Goal: Information Seeking & Learning: Learn about a topic

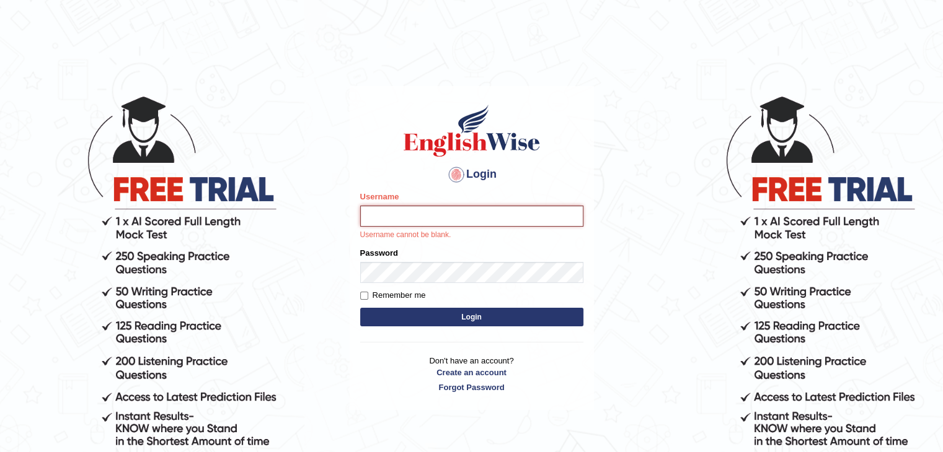
type input "Subashrubi"
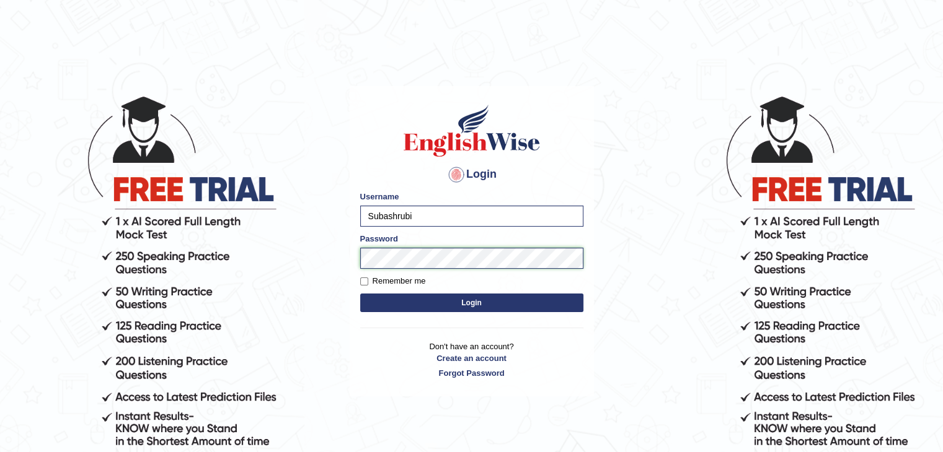
click at [360, 294] on button "Login" at bounding box center [471, 303] width 223 height 19
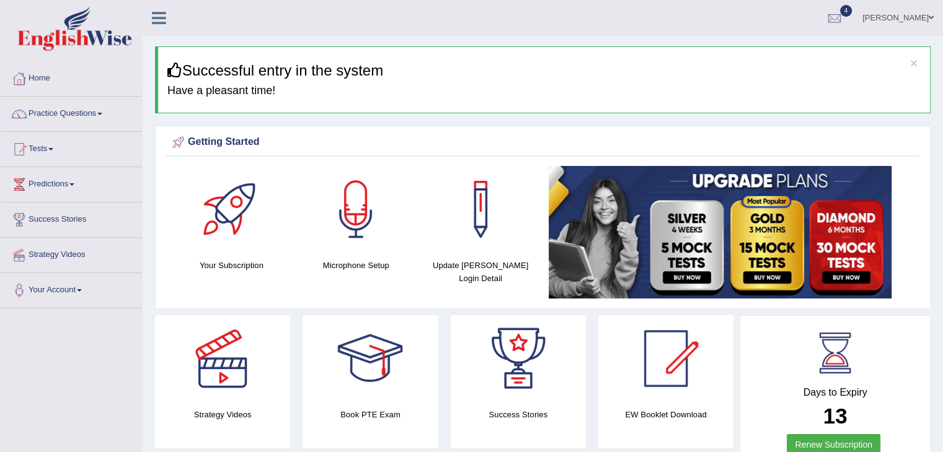
drag, startPoint x: 924, startPoint y: 13, endPoint x: 951, endPoint y: 69, distance: 61.8
click at [942, 69] on html "Toggle navigation Home Practice Questions Speaking Practice Read Aloud Repeat S…" at bounding box center [471, 226] width 943 height 452
click at [64, 129] on li "Practice Questions Speaking Practice Read Aloud Repeat Sentence Describe Image …" at bounding box center [71, 114] width 141 height 35
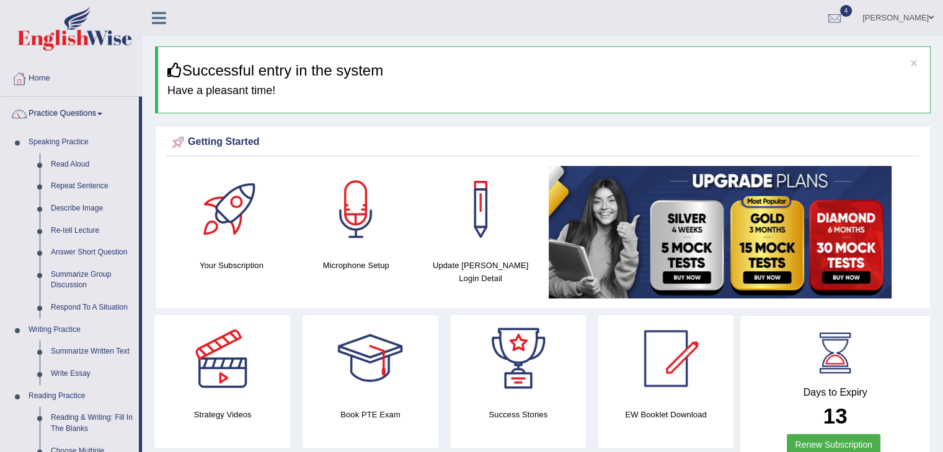
drag, startPoint x: 141, startPoint y: 192, endPoint x: 682, endPoint y: -49, distance: 592.3
click at [682, 0] on html "Toggle navigation Home Practice Questions Speaking Practice Read Aloud Repeat S…" at bounding box center [471, 226] width 943 height 452
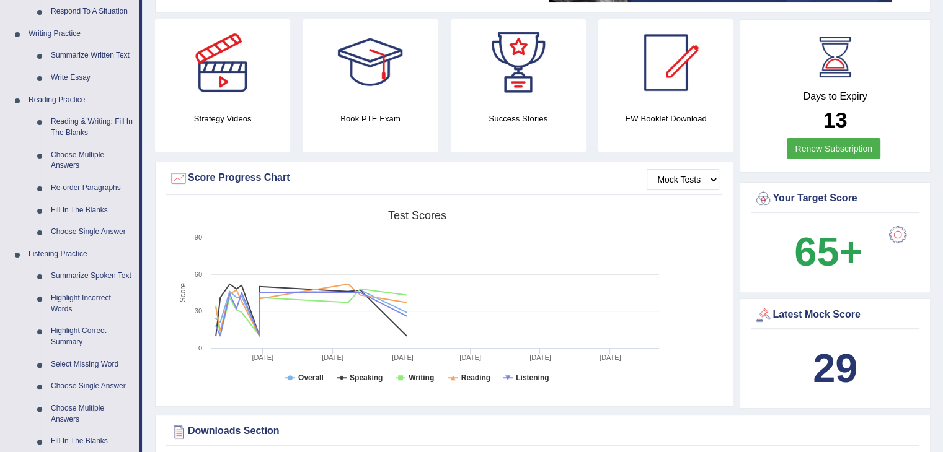
scroll to position [302, 0]
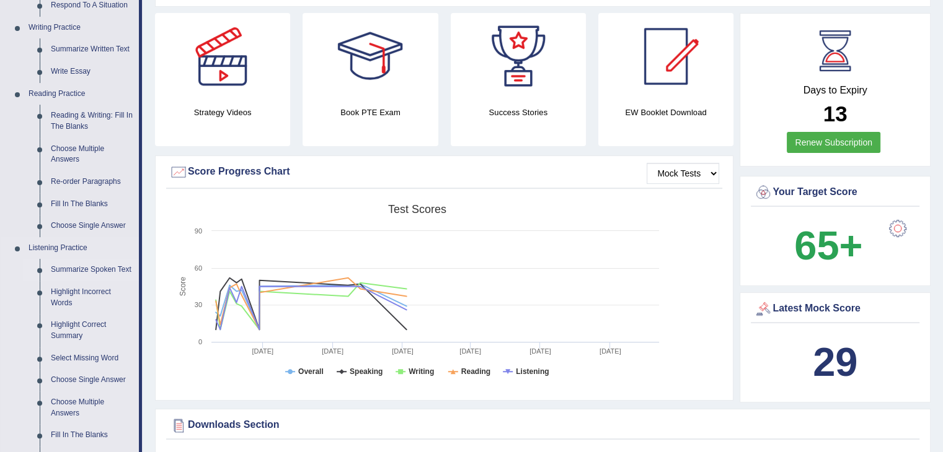
click at [69, 272] on link "Summarize Spoken Text" at bounding box center [92, 270] width 94 height 22
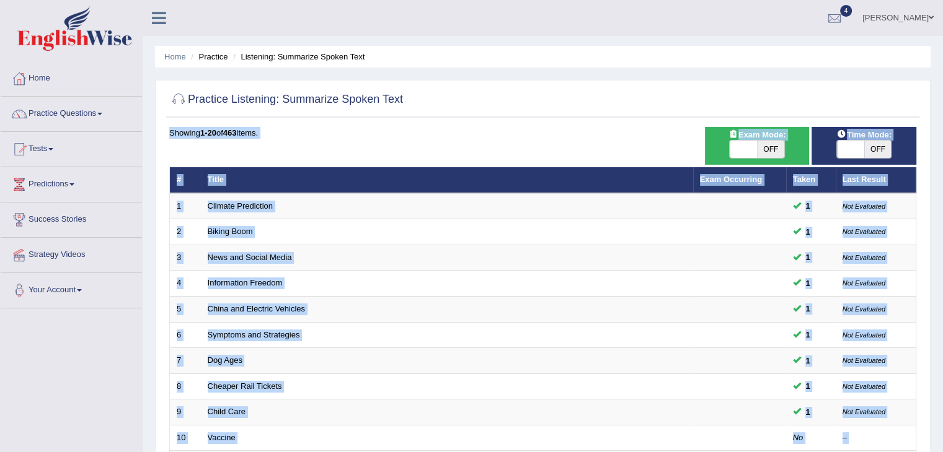
drag, startPoint x: 870, startPoint y: 108, endPoint x: 951, endPoint y: 110, distance: 81.2
click at [942, 110] on html "Toggle navigation Home Practice Questions Speaking Practice Read Aloud Repeat S…" at bounding box center [471, 226] width 943 height 452
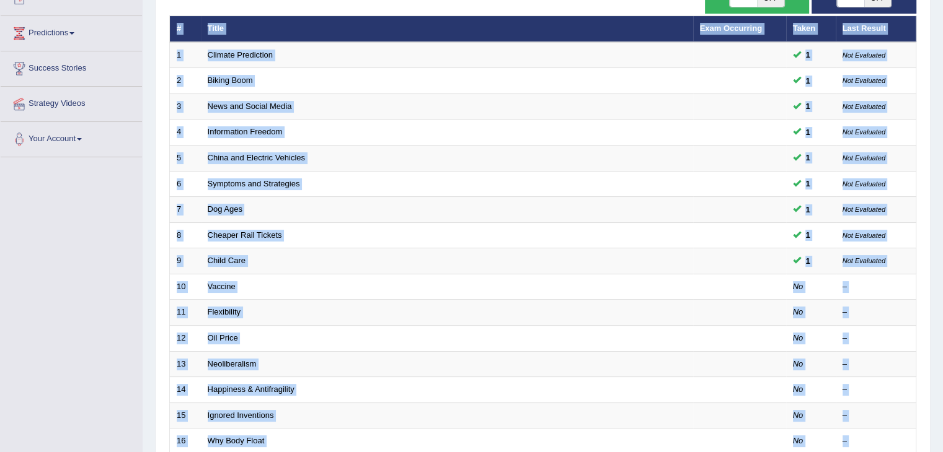
scroll to position [195, 0]
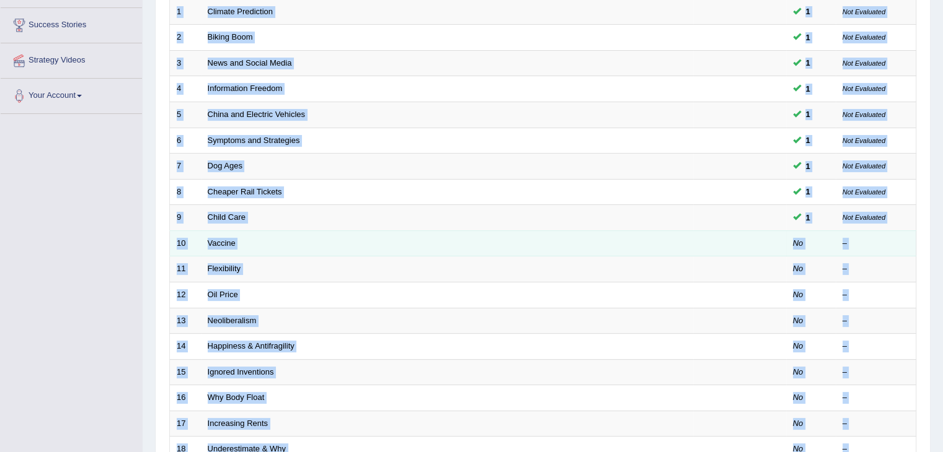
click at [265, 232] on td "Vaccine" at bounding box center [447, 244] width 492 height 26
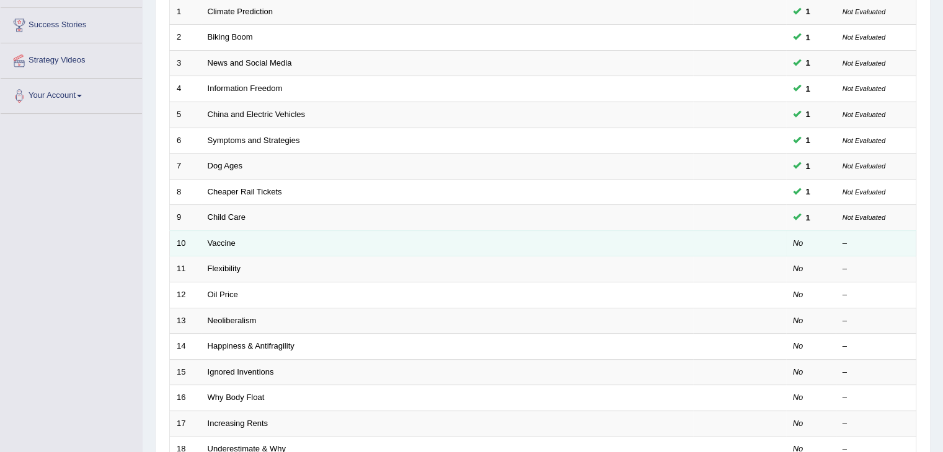
click at [214, 246] on td "Vaccine" at bounding box center [447, 244] width 492 height 26
click at [218, 240] on link "Vaccine" at bounding box center [222, 243] width 28 height 9
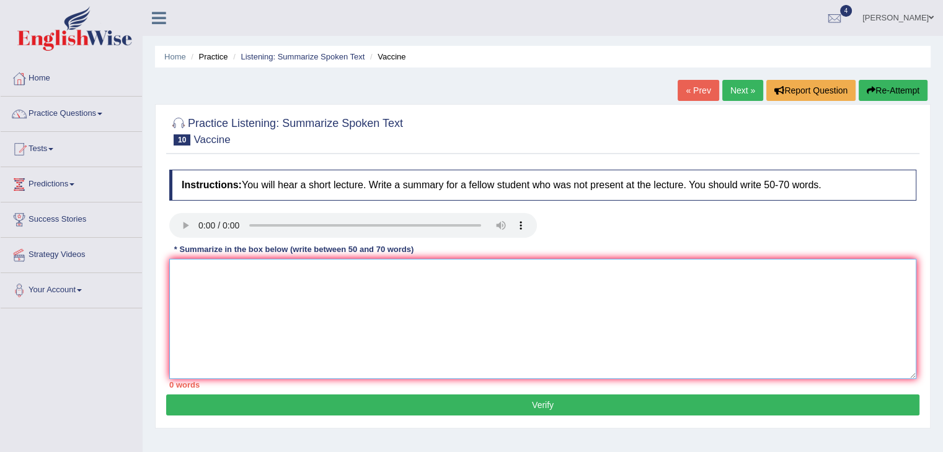
click at [258, 289] on textarea at bounding box center [542, 319] width 747 height 120
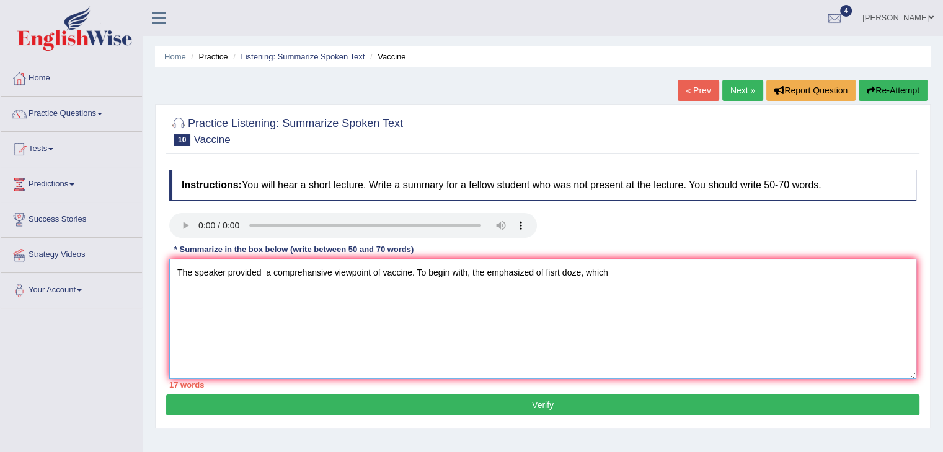
click at [575, 271] on textarea "The speaker provided a comprehansive viewpoint of vaccine. To begin with, the e…" at bounding box center [542, 319] width 747 height 120
click at [615, 273] on textarea "The speaker provided a comprehansive viewpoint of vaccine. To begin with, the e…" at bounding box center [542, 319] width 747 height 120
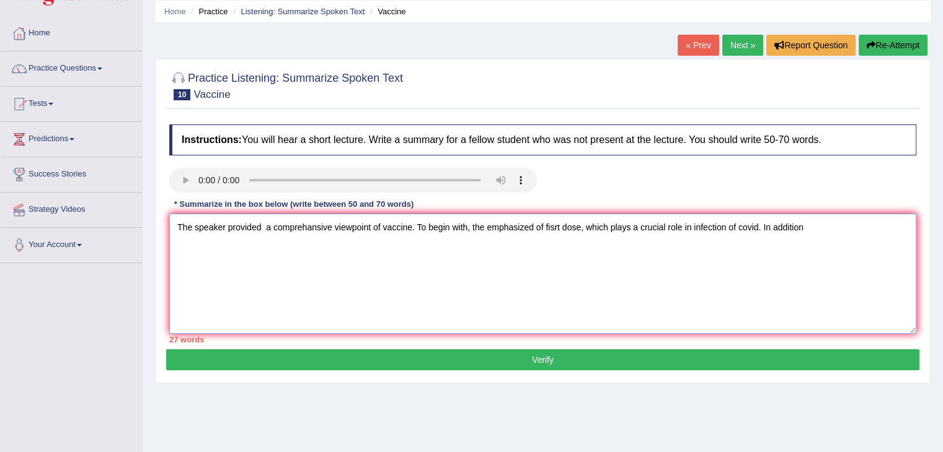
scroll to position [32, 0]
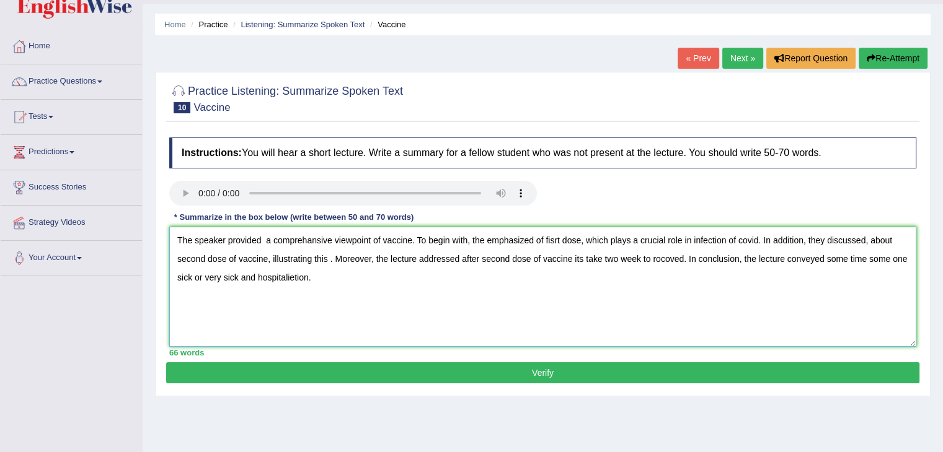
click at [327, 258] on textarea "The speaker provided a comprehansive viewpoint of vaccine. To begin with, the e…" at bounding box center [542, 287] width 747 height 120
click at [412, 240] on textarea "The speaker provided a comprehansive viewpoint of vaccine. To begin with, the e…" at bounding box center [542, 287] width 747 height 120
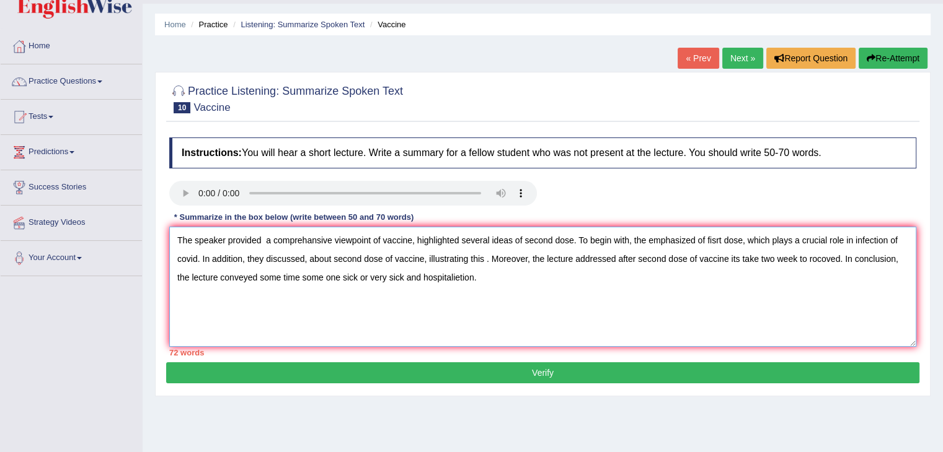
click at [705, 236] on textarea "The speaker provided a comprehansive viewpoint of vaccine, highlighted several …" at bounding box center [542, 287] width 747 height 120
drag, startPoint x: 818, startPoint y: 237, endPoint x: 832, endPoint y: 237, distance: 14.3
click at [832, 237] on textarea "The speaker provided a comprehansive viewpoint of vaccine, highlighted several …" at bounding box center [542, 287] width 747 height 120
drag, startPoint x: 836, startPoint y: 237, endPoint x: 843, endPoint y: 241, distance: 7.8
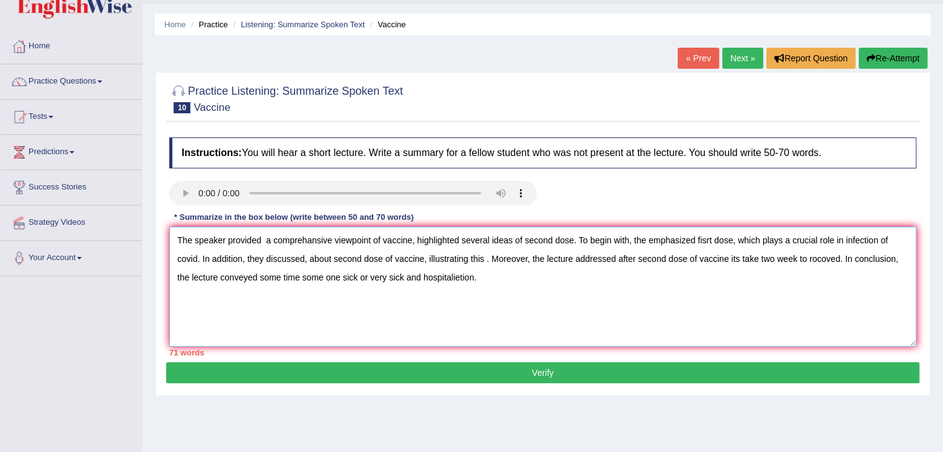
click at [843, 241] on textarea "The speaker provided a comprehansive viewpoint of vaccine, highlighted several …" at bounding box center [542, 287] width 747 height 120
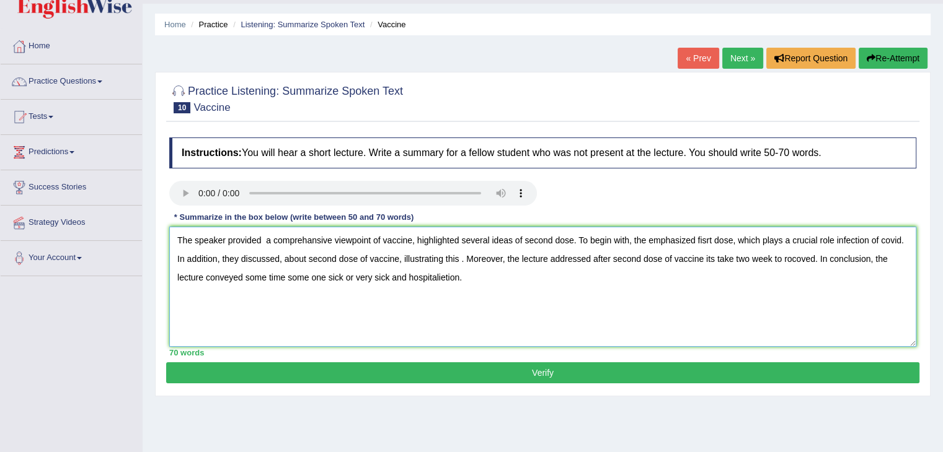
click at [455, 257] on textarea "The speaker provided a comprehansive viewpoint of vaccine, highlighted several …" at bounding box center [542, 287] width 747 height 120
click at [458, 258] on textarea "The speaker provided a comprehansive viewpoint of vaccine, highlighted several …" at bounding box center [542, 287] width 747 height 120
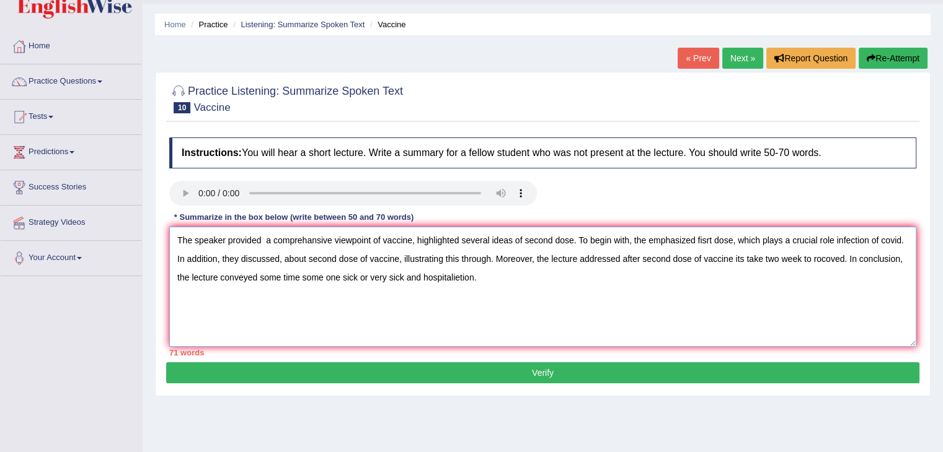
drag, startPoint x: 369, startPoint y: 275, endPoint x: 299, endPoint y: 279, distance: 70.2
click at [299, 279] on textarea "The speaker provided a comprehansive viewpoint of vaccine, highlighted several …" at bounding box center [542, 287] width 747 height 120
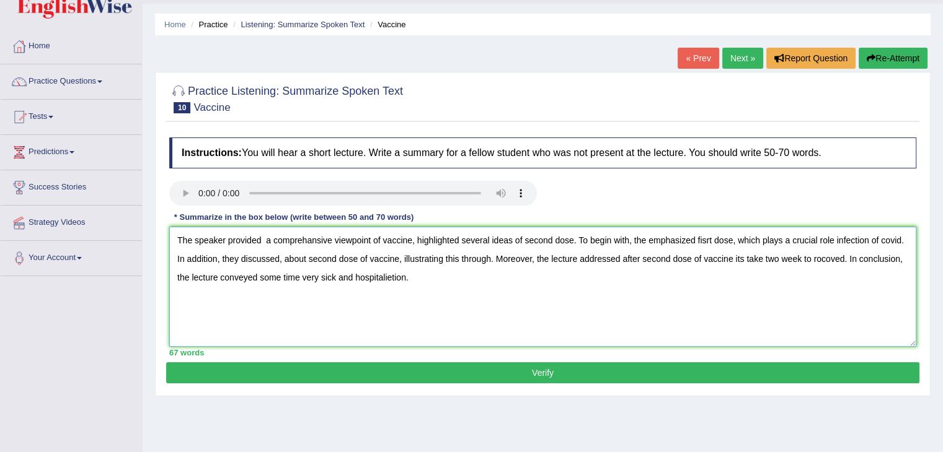
click at [406, 275] on textarea "The speaker provided a comprehansive viewpoint of vaccine, highlighted several …" at bounding box center [542, 287] width 747 height 120
type textarea "The speaker provided a comprehansive viewpoint of vaccine, highlighted several …"
click at [368, 373] on button "Verify" at bounding box center [542, 373] width 753 height 21
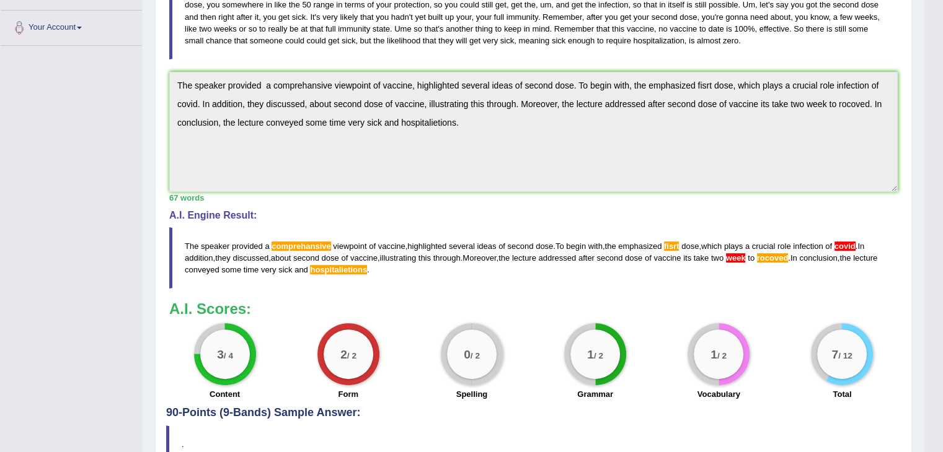
scroll to position [309, 0]
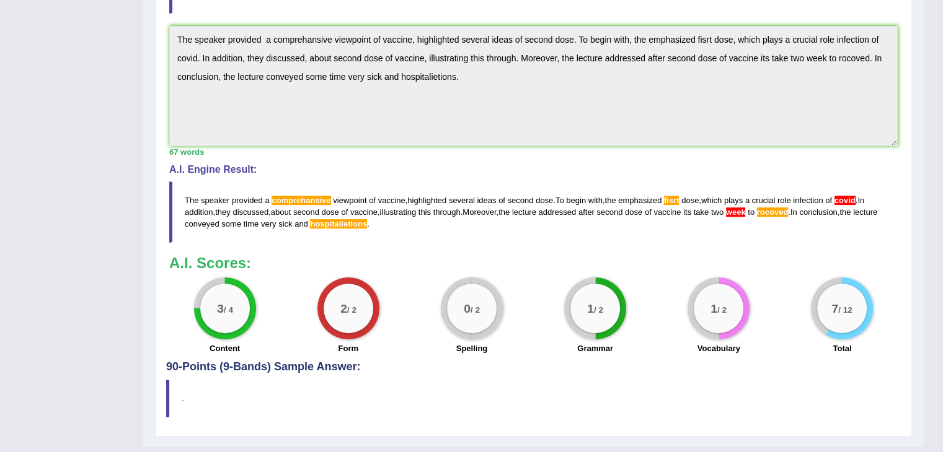
click at [675, 197] on span "fisrt" at bounding box center [671, 200] width 15 height 9
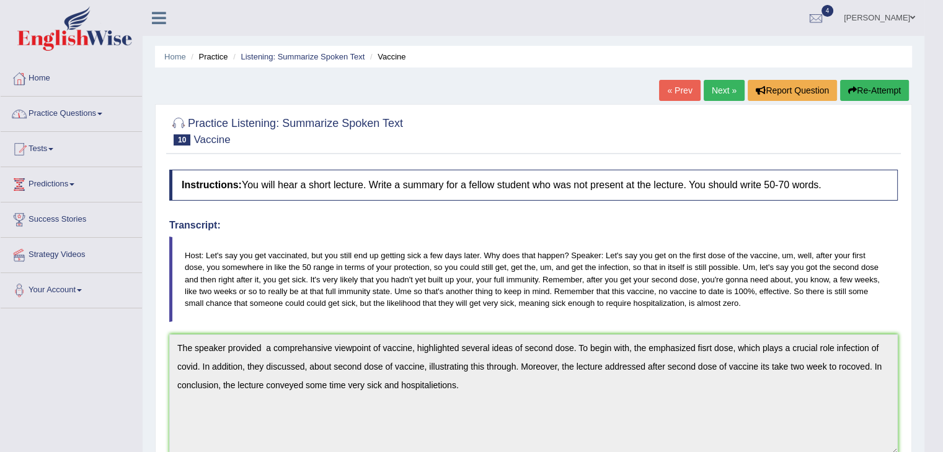
click at [64, 110] on link "Practice Questions" at bounding box center [71, 112] width 141 height 31
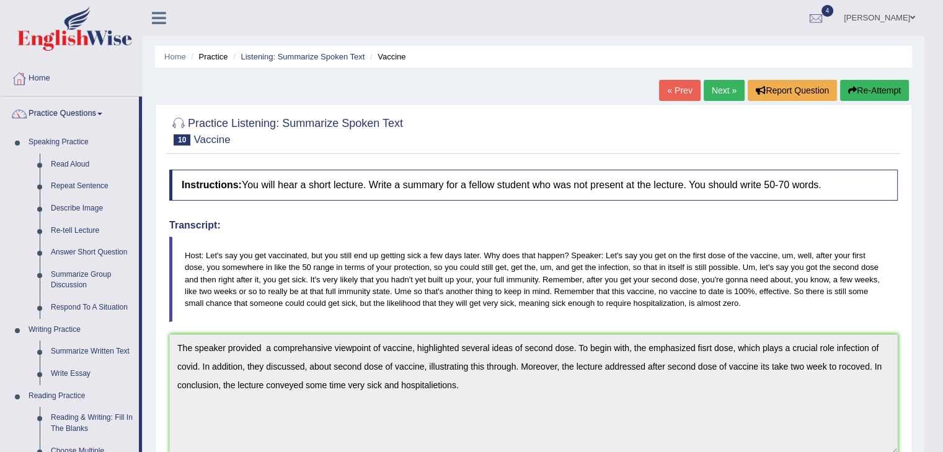
drag, startPoint x: 931, startPoint y: 128, endPoint x: 951, endPoint y: 124, distance: 20.3
click at [942, 124] on html "Toggle navigation Home Practice Questions Speaking Practice Read Aloud Repeat S…" at bounding box center [471, 226] width 943 height 452
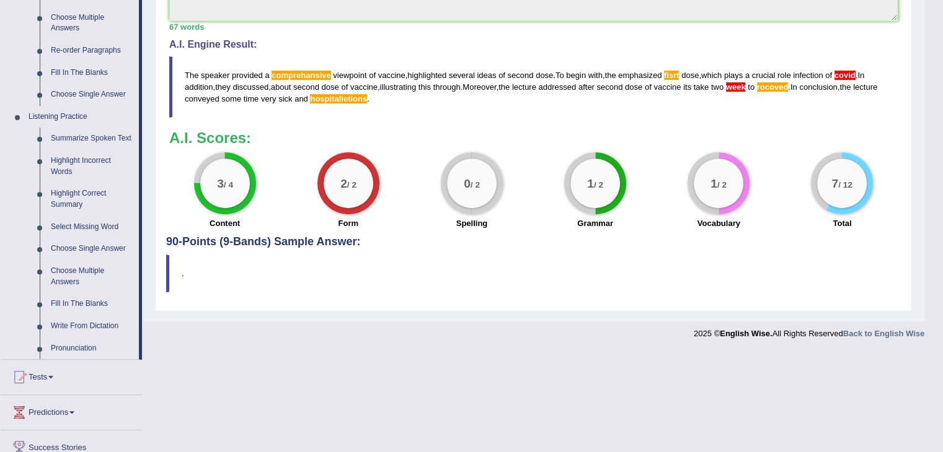
scroll to position [436, 0]
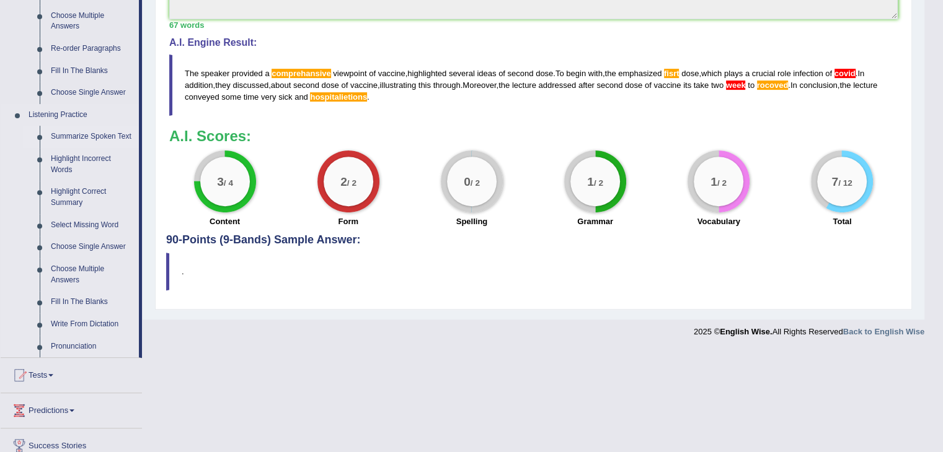
click at [103, 141] on link "Summarize Spoken Text" at bounding box center [92, 137] width 94 height 22
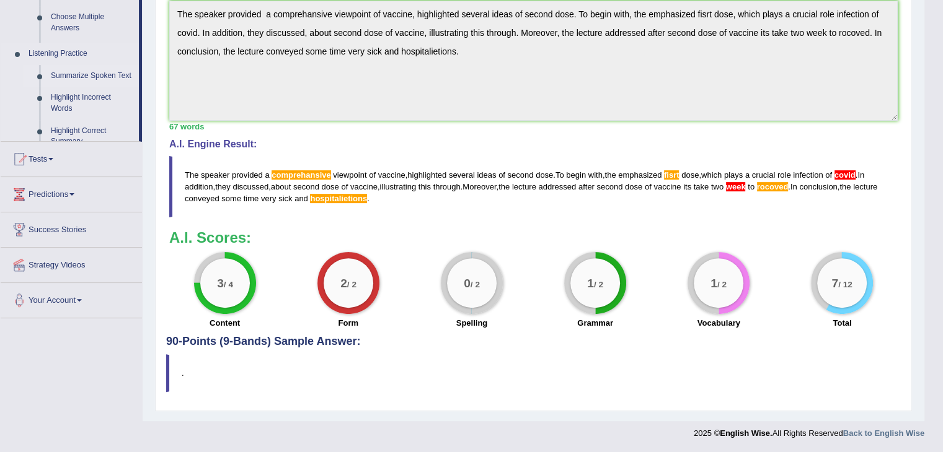
scroll to position [332, 0]
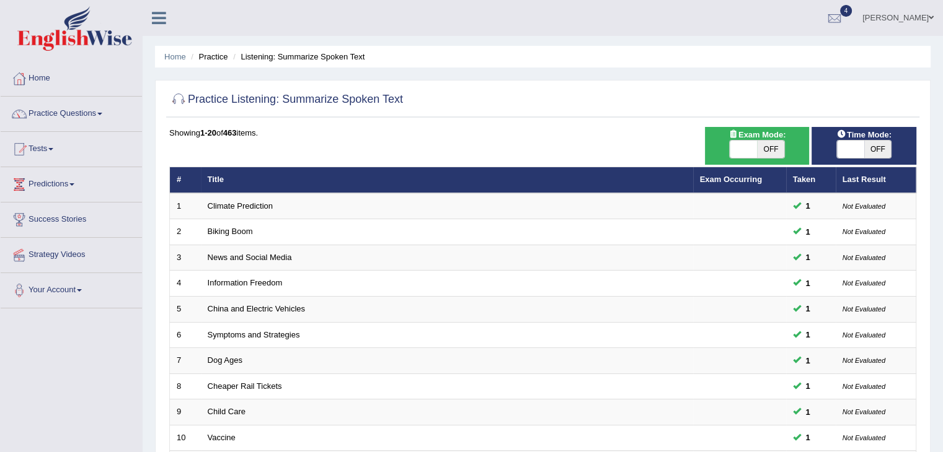
click at [729, 147] on span at bounding box center [742, 149] width 27 height 17
checkbox input "true"
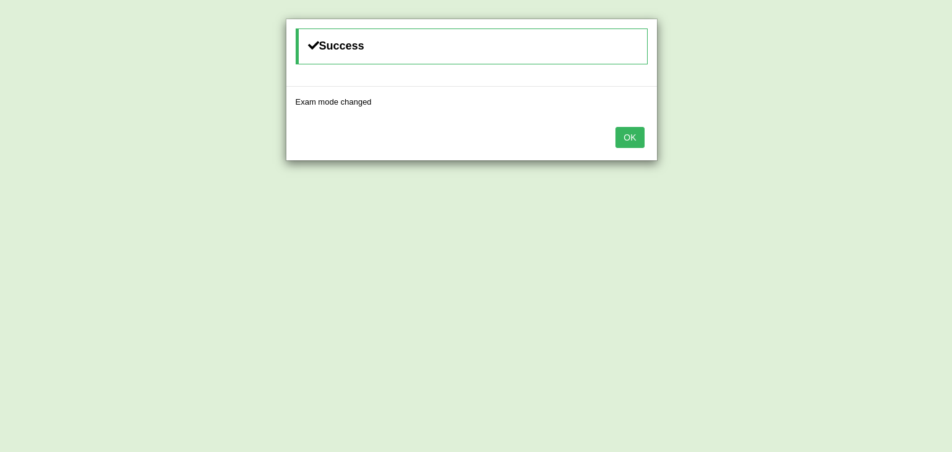
click at [642, 130] on button "OK" at bounding box center [629, 137] width 29 height 21
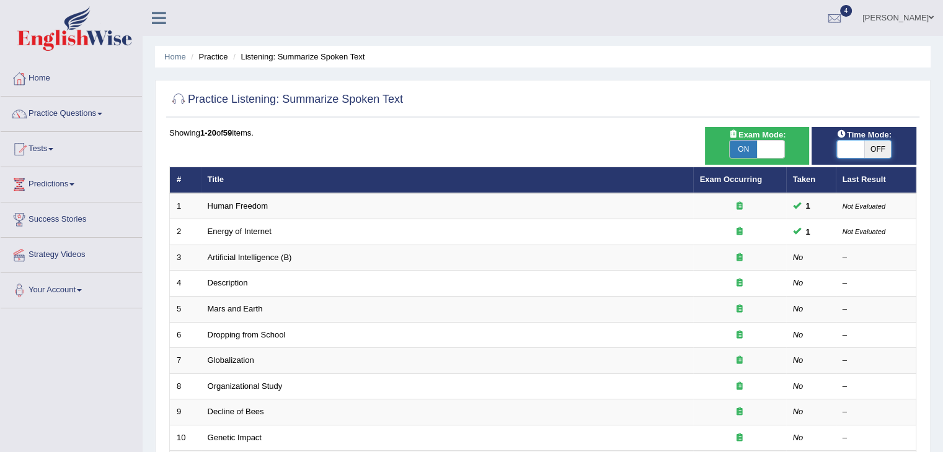
click at [837, 153] on span at bounding box center [850, 149] width 27 height 17
checkbox input "true"
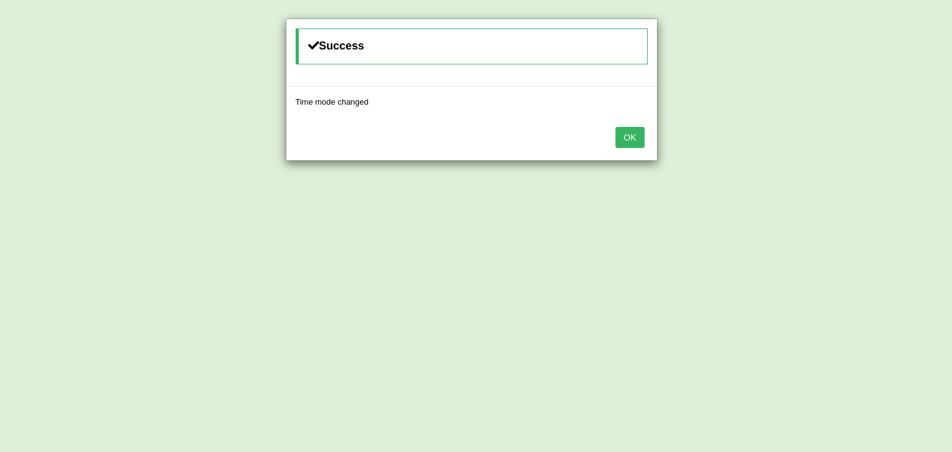
click at [634, 142] on button "OK" at bounding box center [629, 137] width 29 height 21
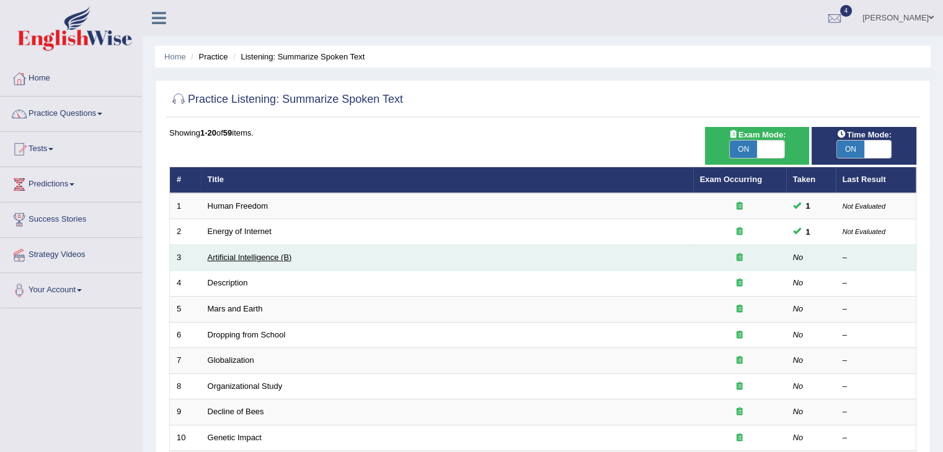
click at [239, 258] on link "Artificial Intelligence (B)" at bounding box center [250, 257] width 84 height 9
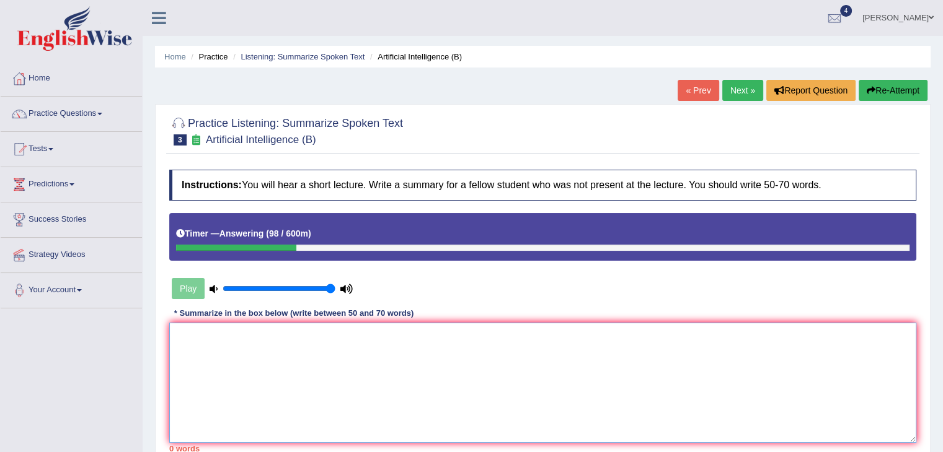
click at [236, 421] on textarea at bounding box center [542, 383] width 747 height 120
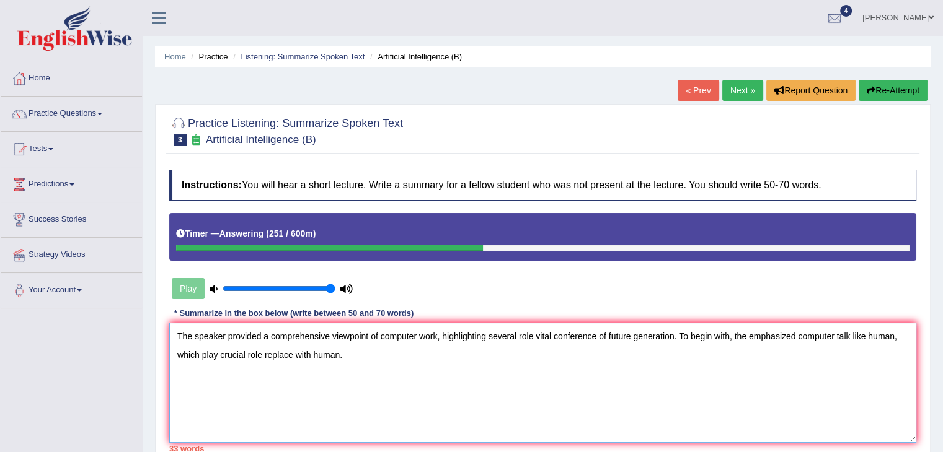
click at [264, 352] on textarea "The speaker provided a comprehensive viewpoint of computer work, highlighting s…" at bounding box center [542, 383] width 747 height 120
click at [301, 346] on textarea "The speaker provided a comprehensive viewpoint of computer work, highlighting s…" at bounding box center [542, 383] width 747 height 120
click at [369, 352] on textarea "The speaker provided a comprehensive viewpoint of computer work, highlighting s…" at bounding box center [542, 383] width 747 height 120
click at [275, 353] on textarea "The speaker provided a comprehensive viewpoint of computer work, highlighting s…" at bounding box center [542, 383] width 747 height 120
click at [420, 352] on textarea "The speaker provided a comprehensive viewpoint of computer work, highlighting s…" at bounding box center [542, 383] width 747 height 120
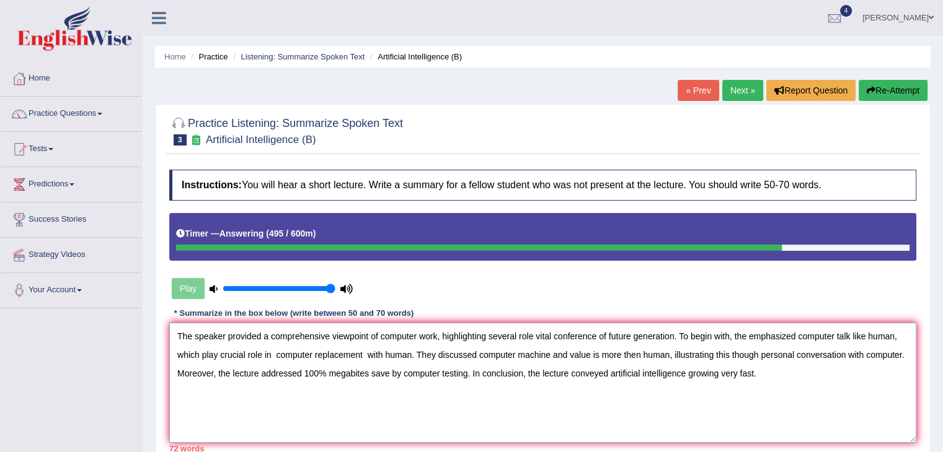
drag, startPoint x: 847, startPoint y: 356, endPoint x: 900, endPoint y: 355, distance: 53.9
click at [900, 355] on textarea "The speaker provided a comprehensive viewpoint of computer work, highlighting s…" at bounding box center [542, 383] width 747 height 120
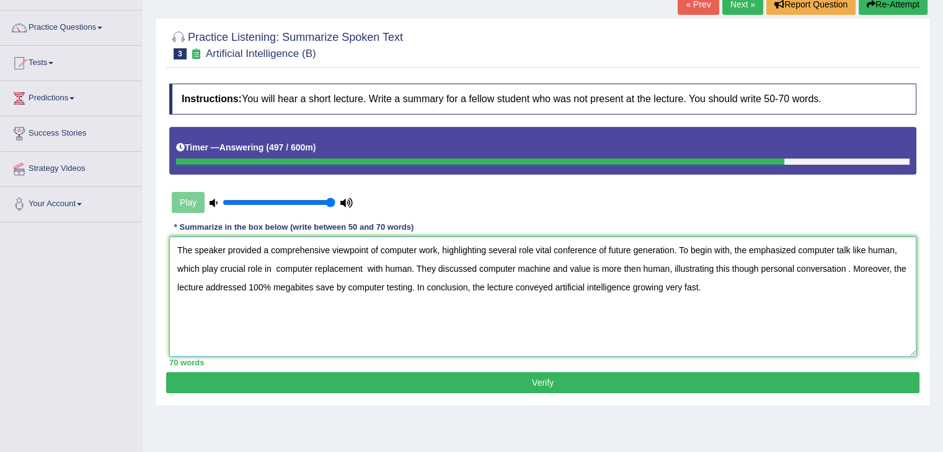
scroll to position [94, 0]
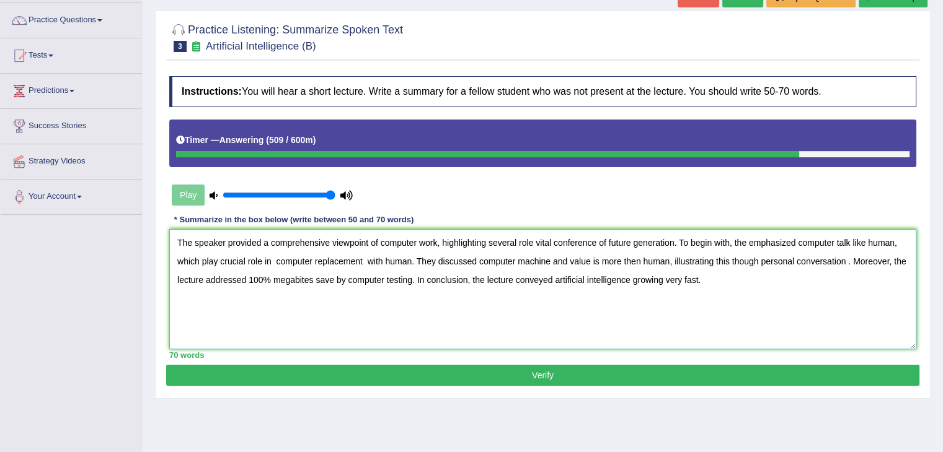
click at [536, 241] on textarea "The speaker provided a comprehensive viewpoint of computer work, highlighting s…" at bounding box center [542, 289] width 747 height 120
click at [807, 241] on textarea "The speaker provided a comprehensive viewpoint of computer work, highlighting s…" at bounding box center [542, 289] width 747 height 120
click at [474, 258] on textarea "The speaker provided a comprehensive viewpoint of computer work, highlighting s…" at bounding box center [542, 289] width 747 height 120
type textarea "The speaker provided a comprehensive viewpoint of computer work, highlighting s…"
click at [592, 373] on button "Verify" at bounding box center [542, 375] width 753 height 21
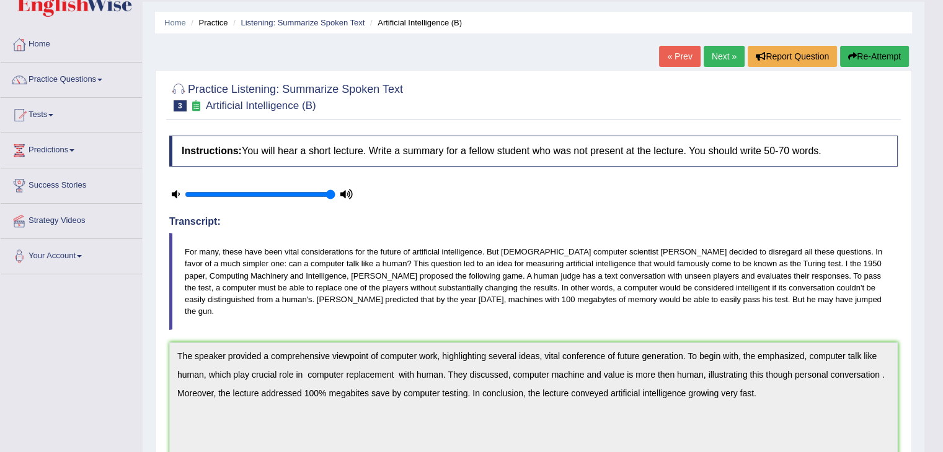
scroll to position [0, 0]
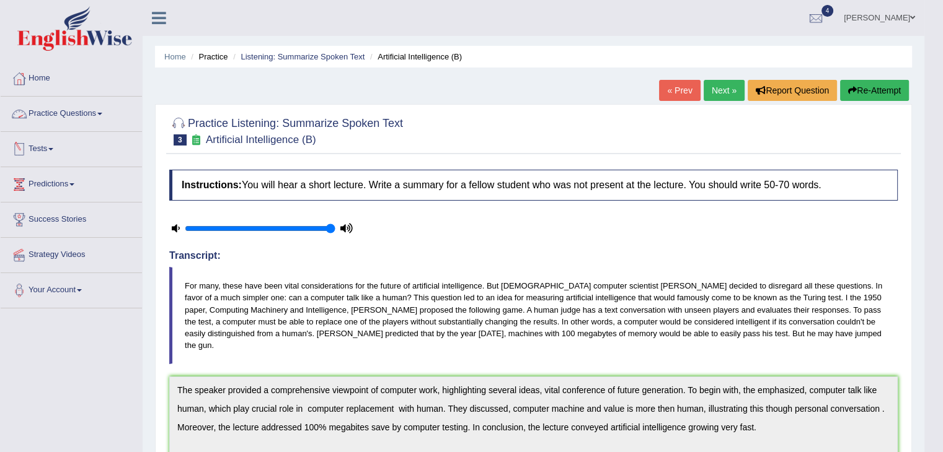
click at [59, 122] on link "Practice Questions" at bounding box center [71, 112] width 141 height 31
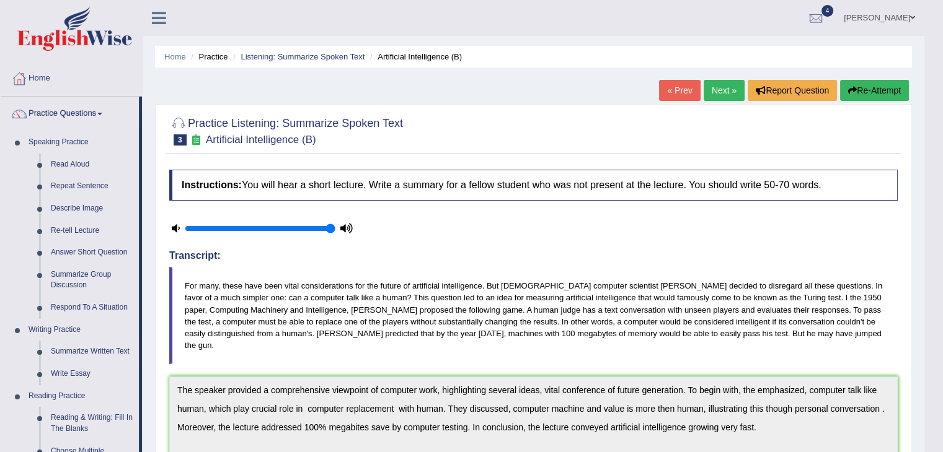
scroll to position [395, 0]
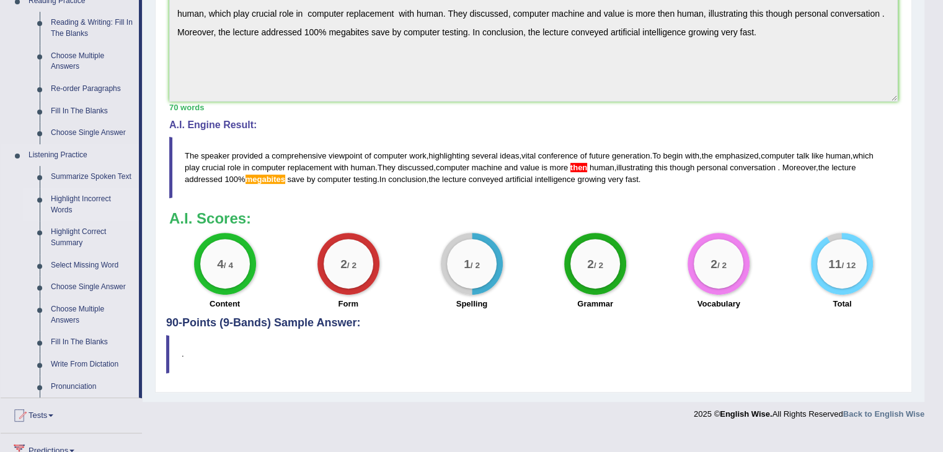
click at [68, 209] on link "Highlight Incorrect Words" at bounding box center [92, 204] width 94 height 33
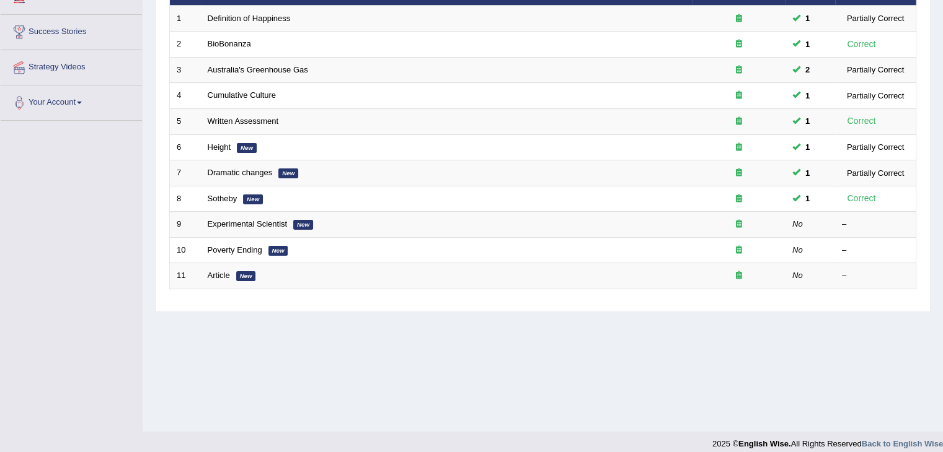
scroll to position [198, 0]
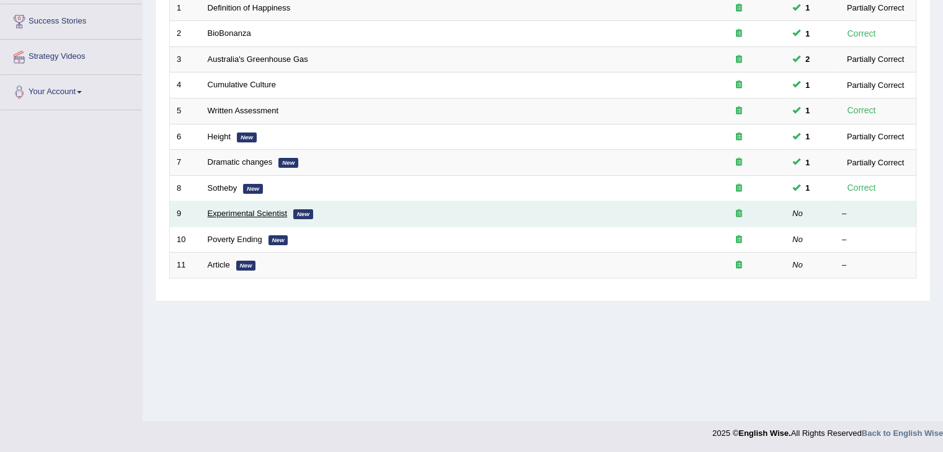
click at [232, 214] on link "Experimental Scientist" at bounding box center [248, 213] width 80 height 9
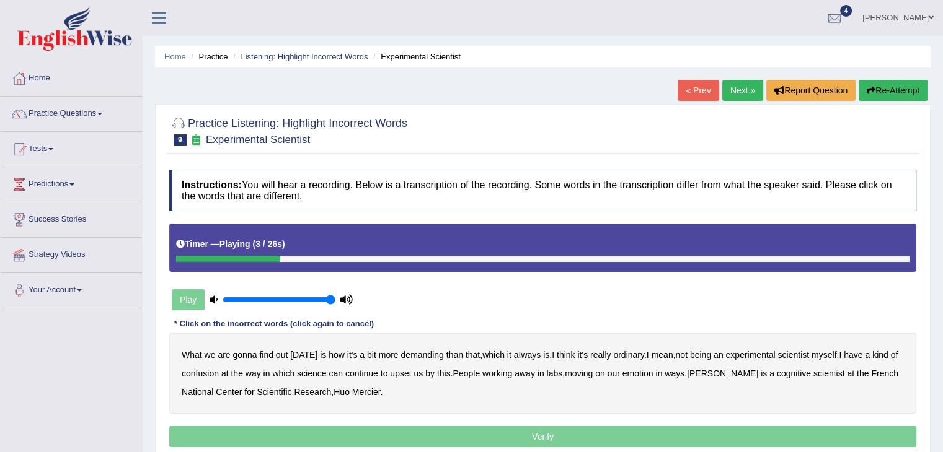
click at [419, 354] on b "demanding" at bounding box center [421, 355] width 43 height 10
click at [521, 355] on b "aIways" at bounding box center [527, 355] width 27 height 10
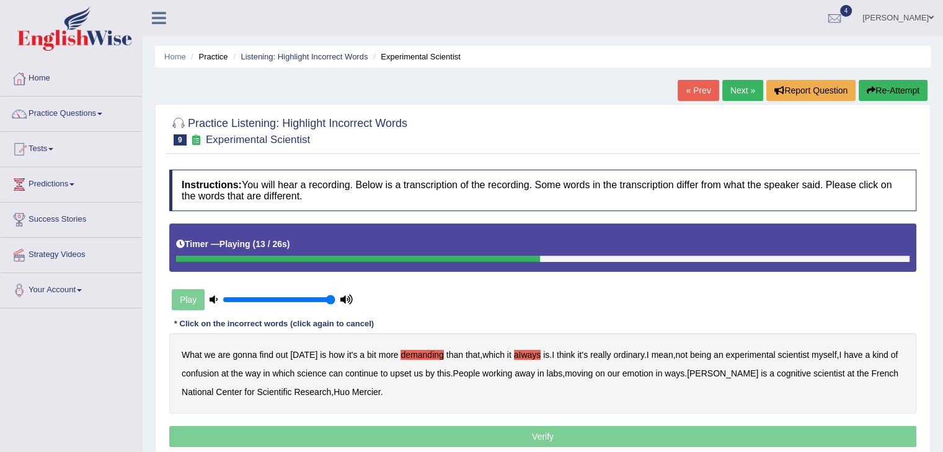
click at [206, 372] on b "confusion" at bounding box center [200, 374] width 37 height 10
click at [399, 369] on b "upset" at bounding box center [400, 374] width 21 height 10
click at [522, 350] on b "aIways" at bounding box center [527, 355] width 27 height 10
click at [644, 369] on b "emotion" at bounding box center [637, 374] width 31 height 10
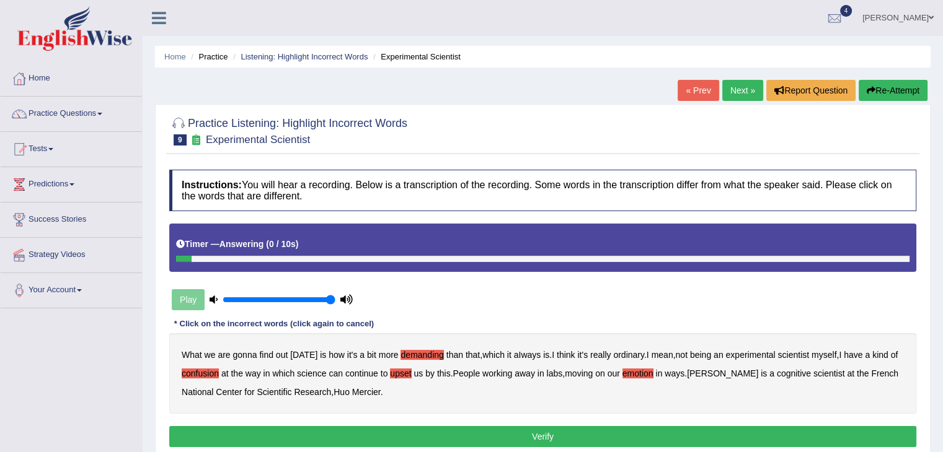
click at [313, 430] on button "Verify" at bounding box center [542, 436] width 747 height 21
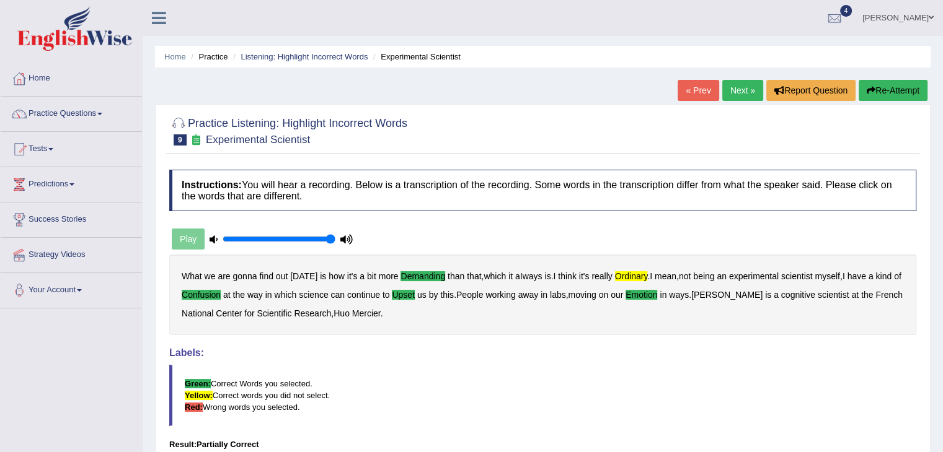
click at [736, 85] on link "Next »" at bounding box center [742, 90] width 41 height 21
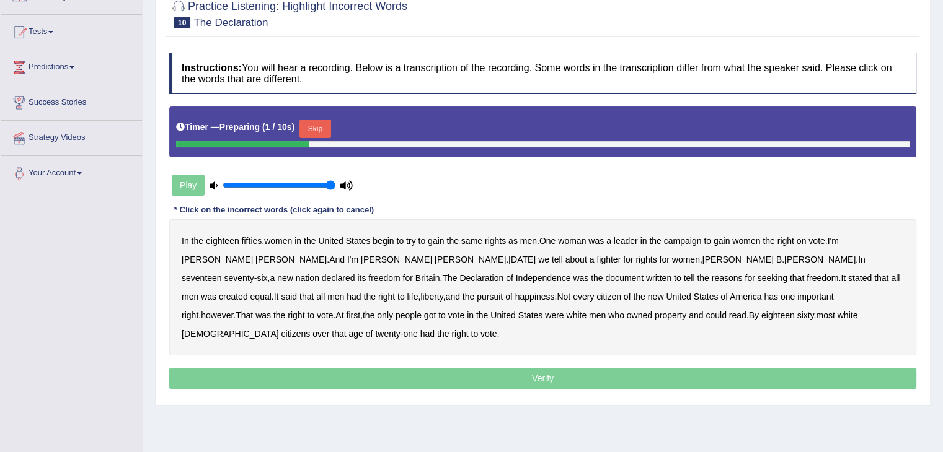
scroll to position [122, 0]
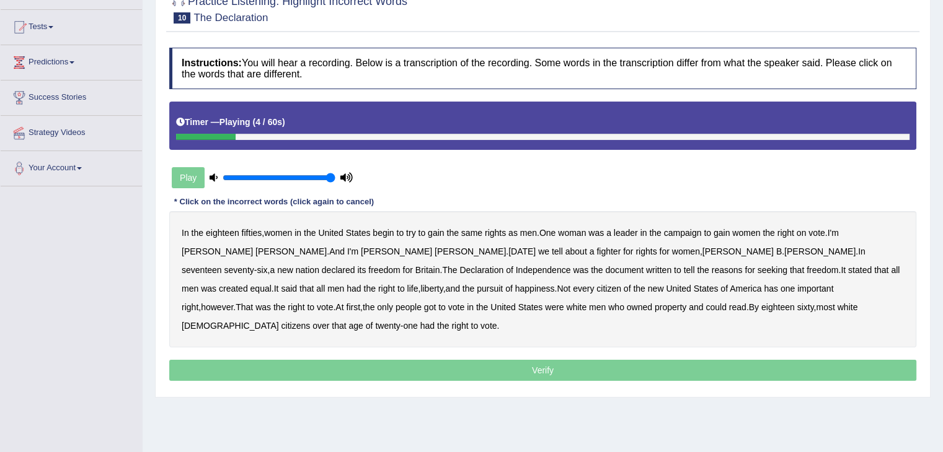
click at [444, 233] on b "gain" at bounding box center [436, 233] width 16 height 10
drag, startPoint x: 441, startPoint y: 231, endPoint x: 626, endPoint y: 224, distance: 185.4
click at [626, 224] on div "In the eighteen fifties , women in the [GEOGRAPHIC_DATA] begin to try to gain t…" at bounding box center [542, 279] width 747 height 136
click at [440, 231] on b "gain" at bounding box center [436, 233] width 16 height 10
click at [801, 234] on b "on" at bounding box center [801, 233] width 10 height 10
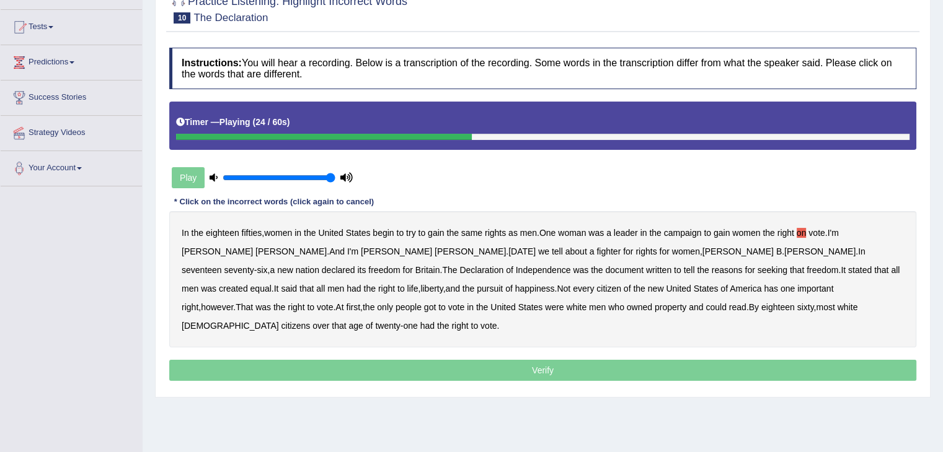
click at [412, 265] on b "for" at bounding box center [407, 270] width 10 height 10
click at [684, 266] on b "tell" at bounding box center [689, 270] width 11 height 10
click at [325, 284] on b "all" at bounding box center [320, 289] width 9 height 10
click at [361, 284] on b "had" at bounding box center [353, 289] width 14 height 10
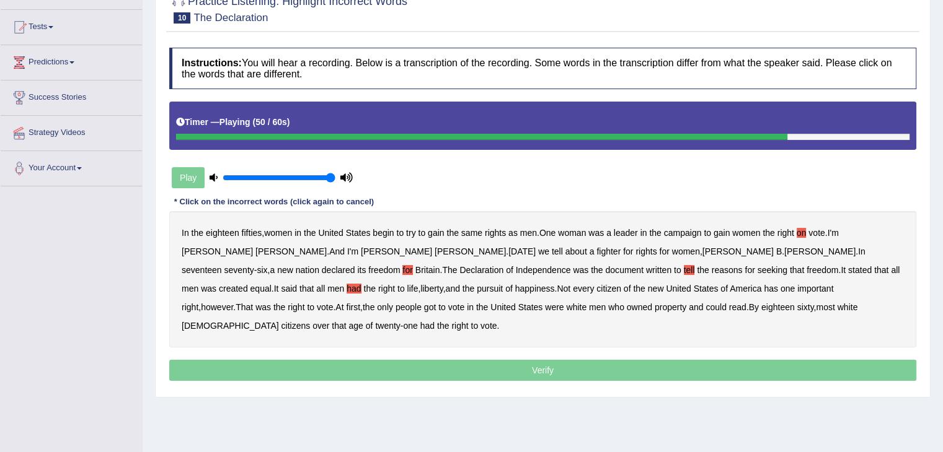
click at [436, 302] on b "got" at bounding box center [430, 307] width 12 height 10
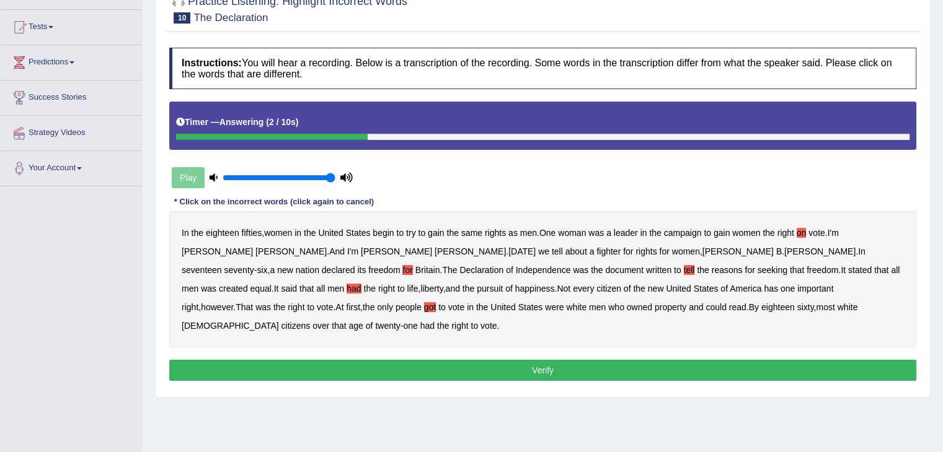
click at [640, 360] on button "Verify" at bounding box center [542, 370] width 747 height 21
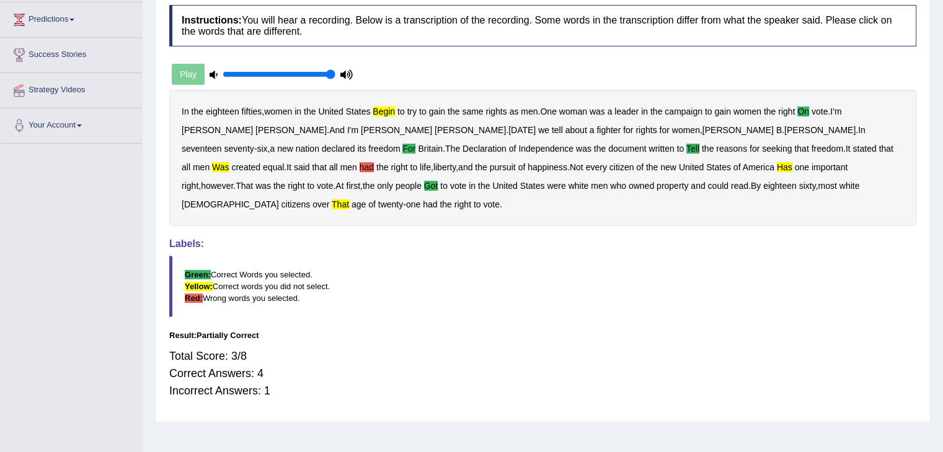
scroll to position [168, 0]
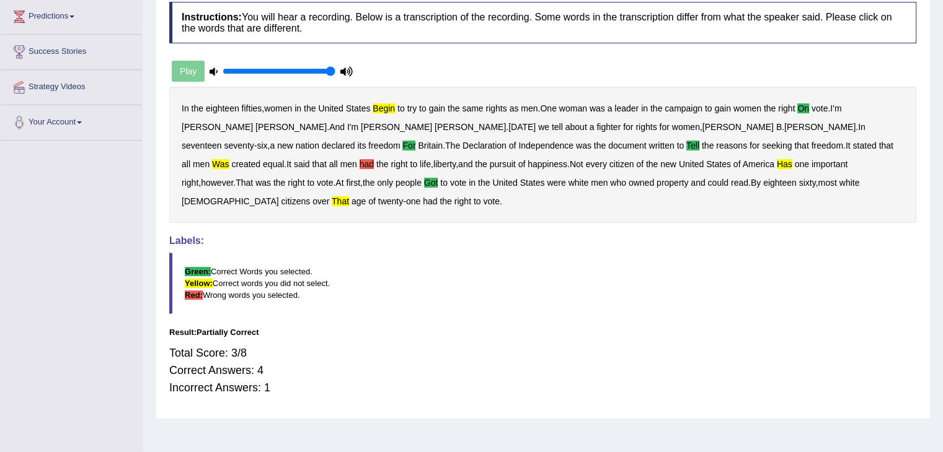
click at [740, 143] on div "In the eighteen fifties , women in the [GEOGRAPHIC_DATA] begin to try to gain t…" at bounding box center [542, 155] width 747 height 136
click at [374, 159] on b "had" at bounding box center [366, 164] width 14 height 10
click at [438, 178] on b "got" at bounding box center [431, 183] width 14 height 10
click at [415, 141] on b "for" at bounding box center [408, 146] width 13 height 10
click at [809, 107] on b "on" at bounding box center [803, 108] width 12 height 10
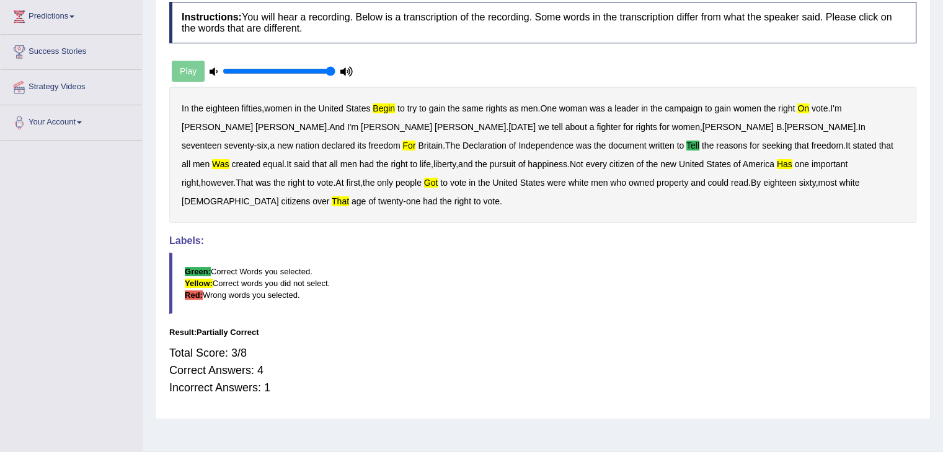
click at [686, 142] on b "tell" at bounding box center [692, 146] width 13 height 10
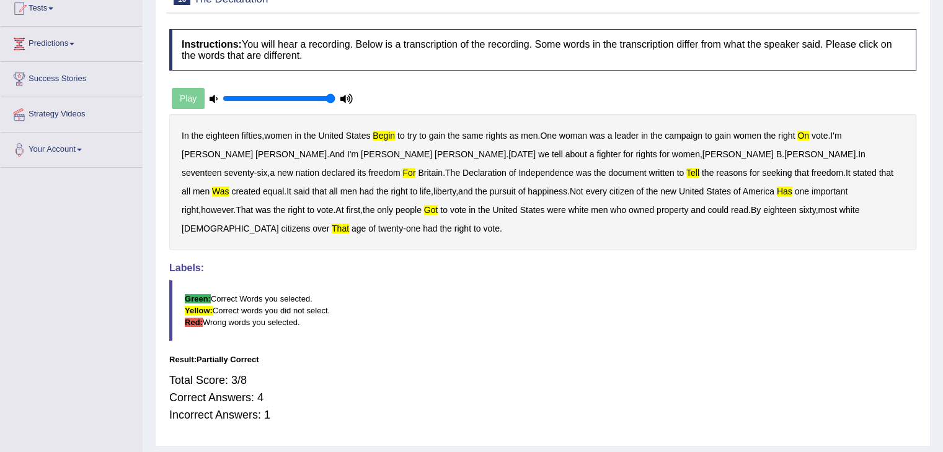
scroll to position [103, 0]
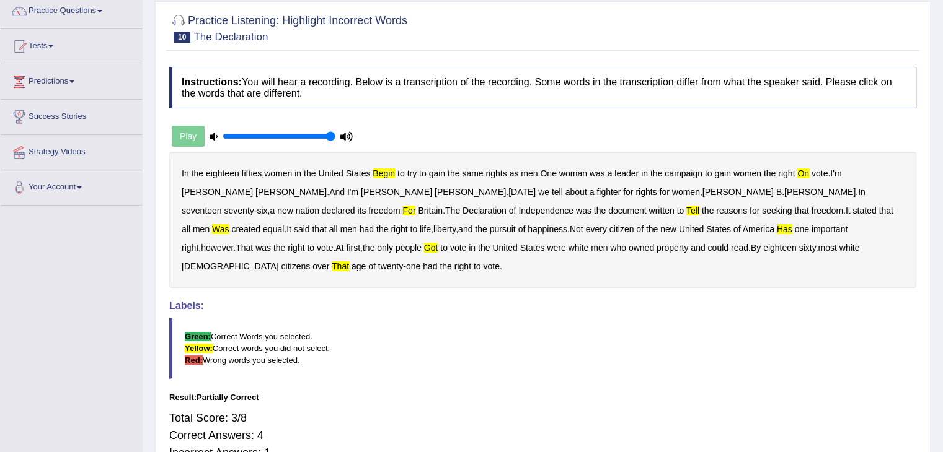
drag, startPoint x: 941, startPoint y: 134, endPoint x: 951, endPoint y: 134, distance: 9.9
click at [942, 134] on html "Toggle navigation Home Practice Questions Speaking Practice Read Aloud Repeat S…" at bounding box center [471, 123] width 943 height 452
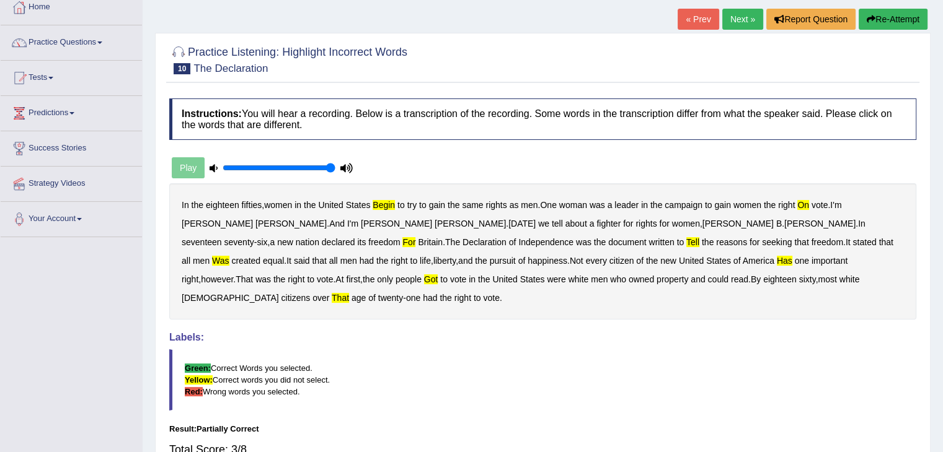
scroll to position [64, 0]
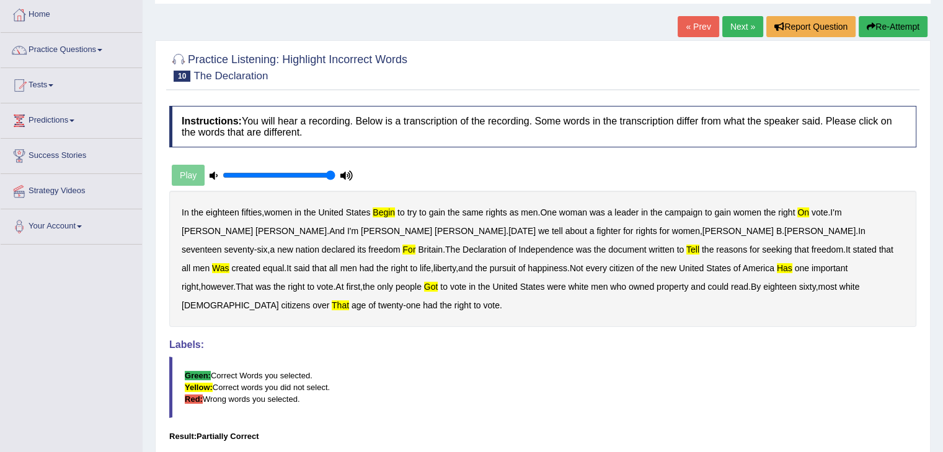
click at [877, 27] on button "Re-Attempt" at bounding box center [892, 26] width 69 height 21
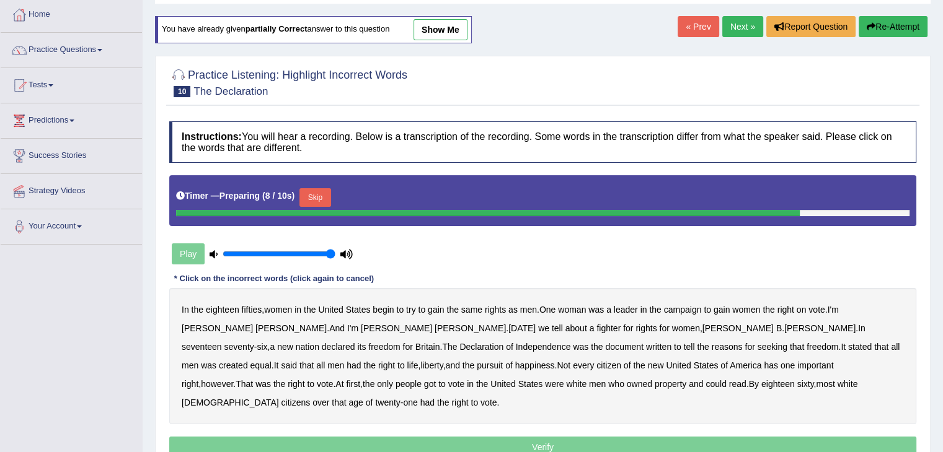
click at [318, 195] on button "Skip" at bounding box center [314, 197] width 31 height 19
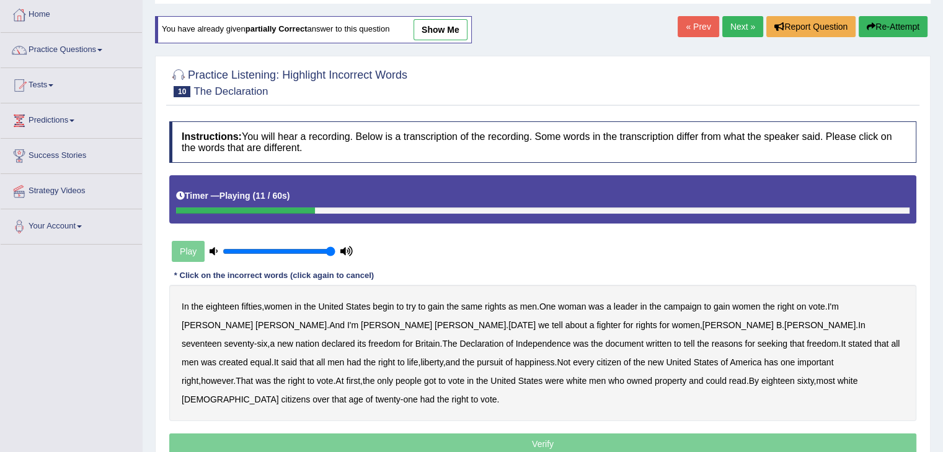
click at [802, 303] on b "on" at bounding box center [801, 307] width 10 height 10
click at [412, 339] on b "for" at bounding box center [407, 344] width 10 height 10
click at [684, 343] on b "tell" at bounding box center [689, 344] width 11 height 10
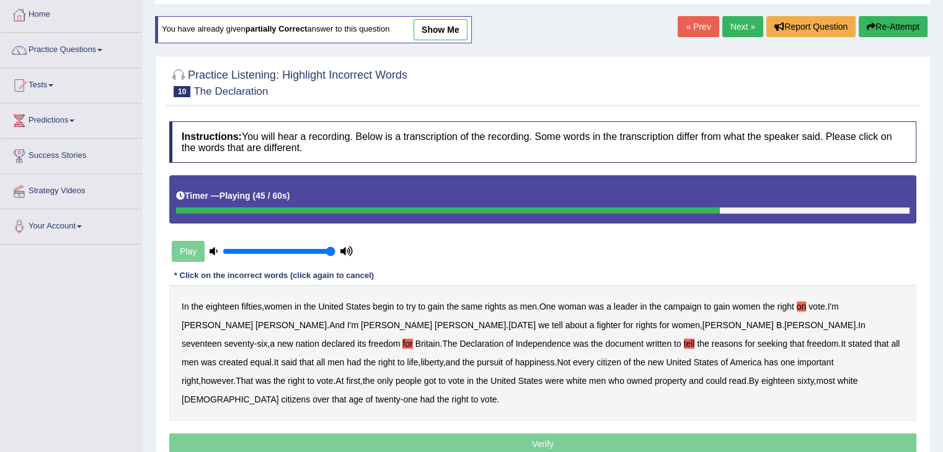
click at [441, 359] on div "In the eighteen fifties , women in the [GEOGRAPHIC_DATA] begin to try to gain t…" at bounding box center [542, 353] width 747 height 136
click at [763, 359] on b "has" at bounding box center [770, 363] width 14 height 10
click at [436, 376] on b "got" at bounding box center [430, 381] width 12 height 10
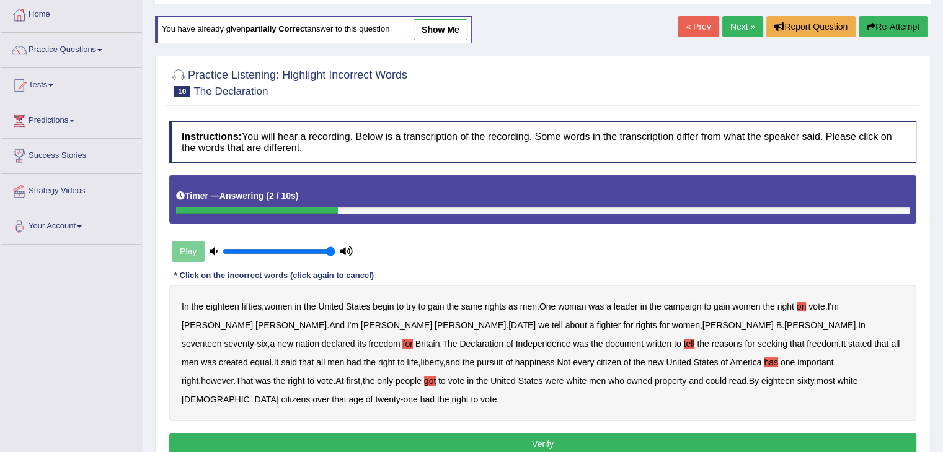
click at [607, 434] on button "Verify" at bounding box center [542, 444] width 747 height 21
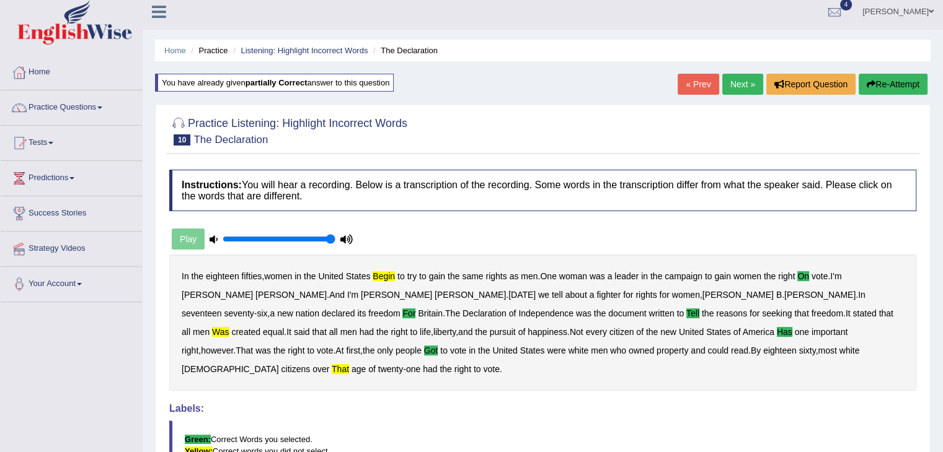
scroll to position [5, 0]
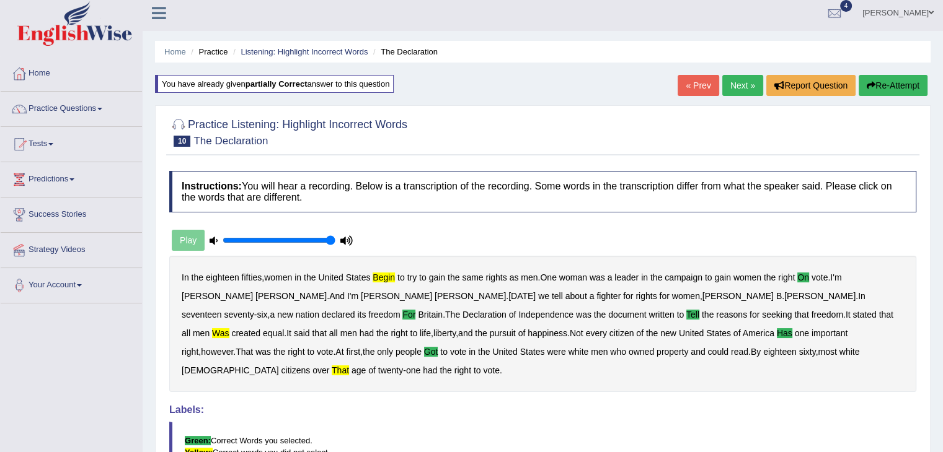
click at [741, 94] on link "Next »" at bounding box center [742, 85] width 41 height 21
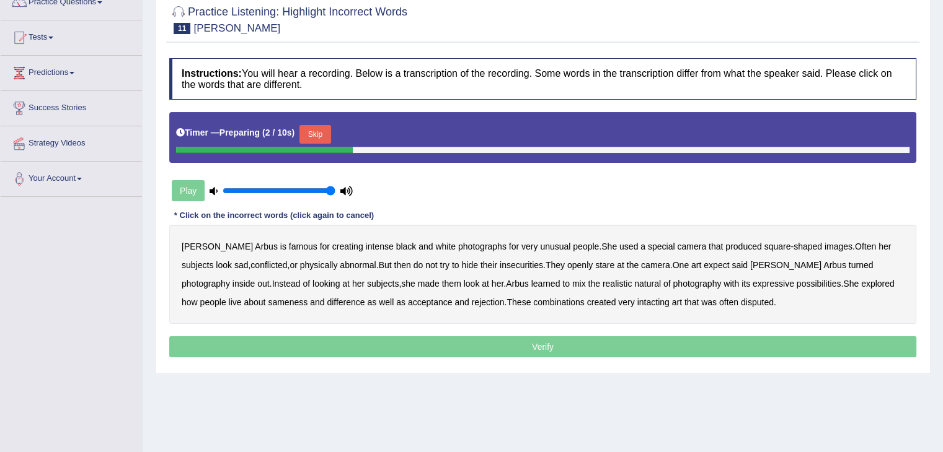
scroll to position [112, 0]
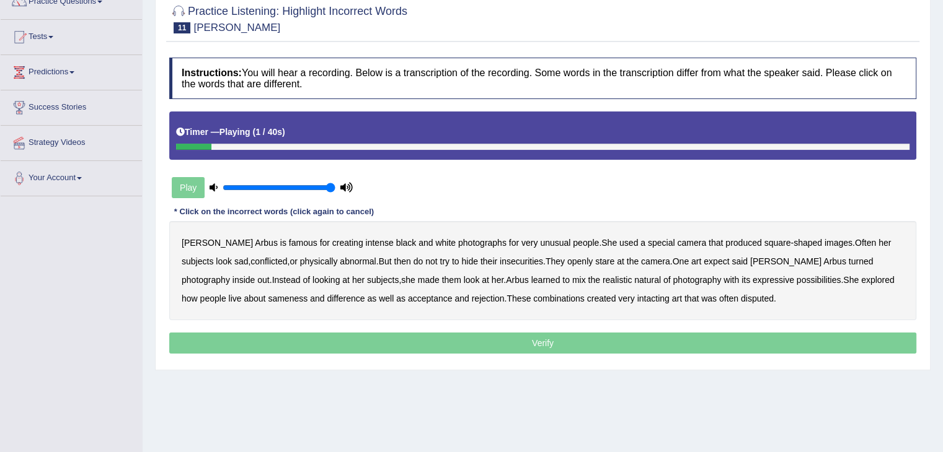
click at [229, 244] on div "Diane Arbus is famous for creating intense black and white photographs for very…" at bounding box center [542, 270] width 747 height 99
click at [289, 238] on b "famous" at bounding box center [303, 243] width 29 height 10
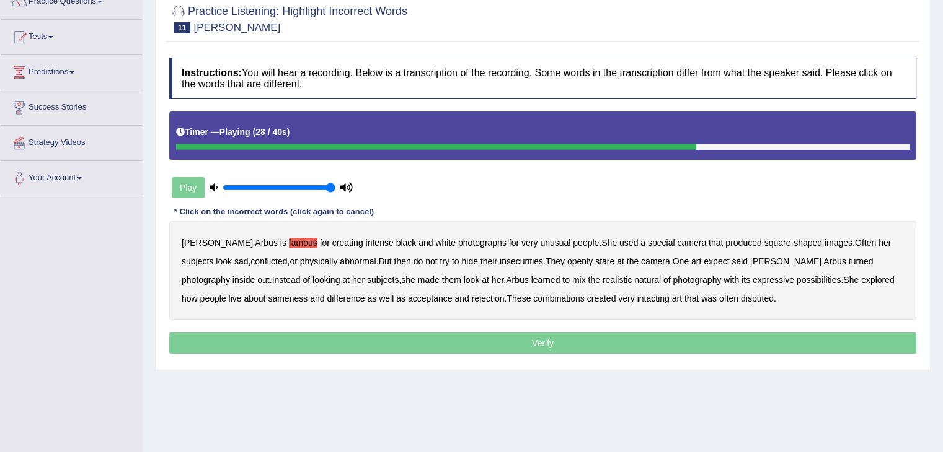
click at [602, 279] on b "realistic" at bounding box center [616, 280] width 29 height 10
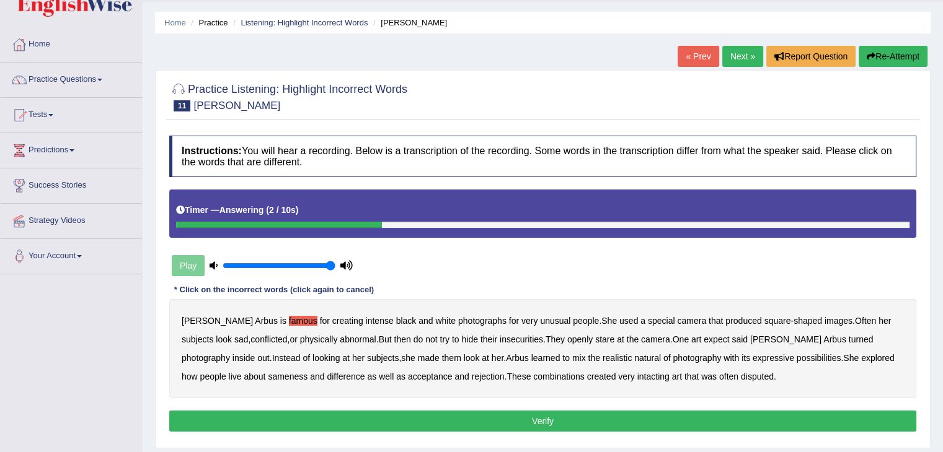
scroll to position [24, 0]
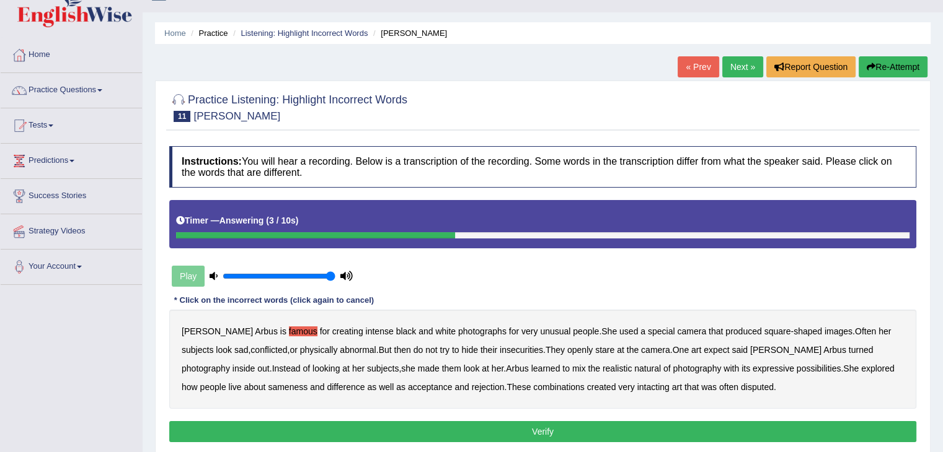
click at [871, 63] on icon "button" at bounding box center [870, 67] width 9 height 9
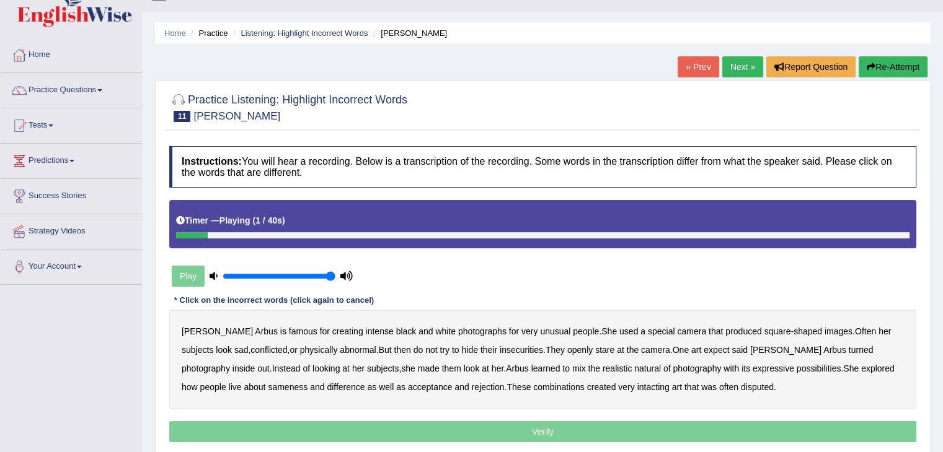
click at [289, 332] on b "famous" at bounding box center [303, 332] width 29 height 10
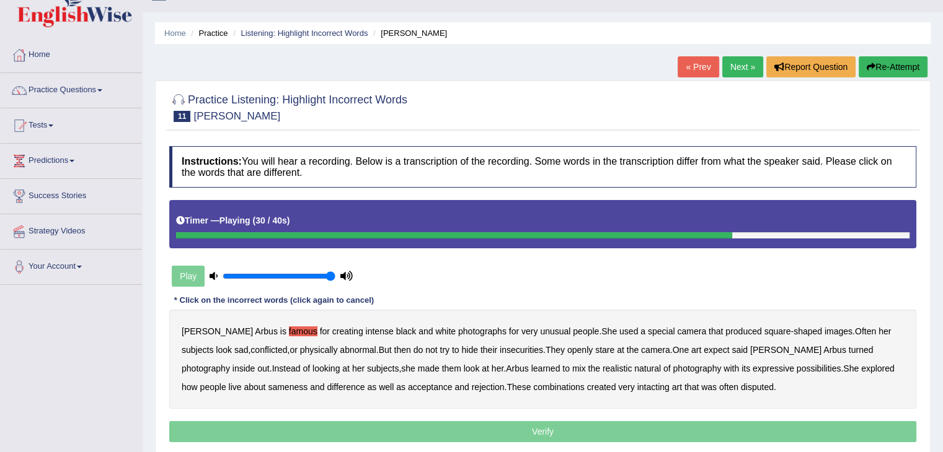
click at [634, 365] on b "natural" at bounding box center [647, 369] width 27 height 10
click at [637, 387] on b "intacting" at bounding box center [653, 387] width 32 height 10
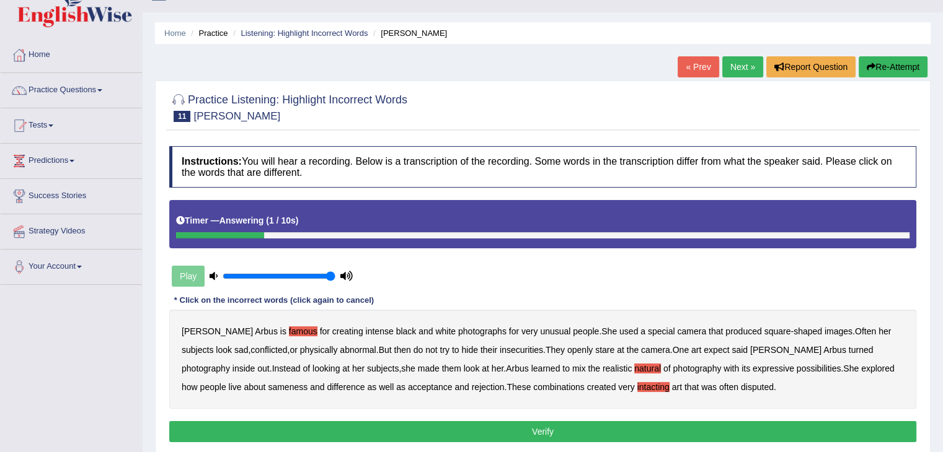
click at [570, 434] on button "Verify" at bounding box center [542, 431] width 747 height 21
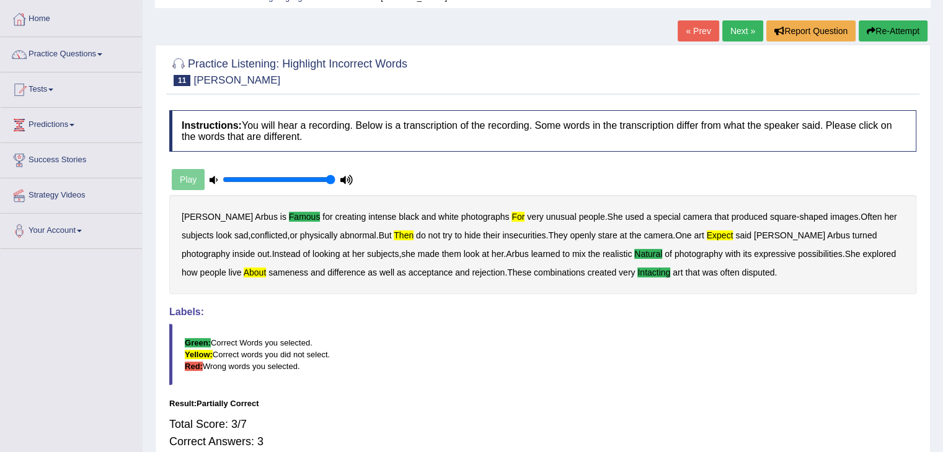
scroll to position [59, 0]
click at [196, 186] on div "Play" at bounding box center [262, 180] width 186 height 31
click at [183, 180] on div "Play" at bounding box center [262, 180] width 186 height 31
click at [731, 32] on link "Next »" at bounding box center [742, 31] width 41 height 21
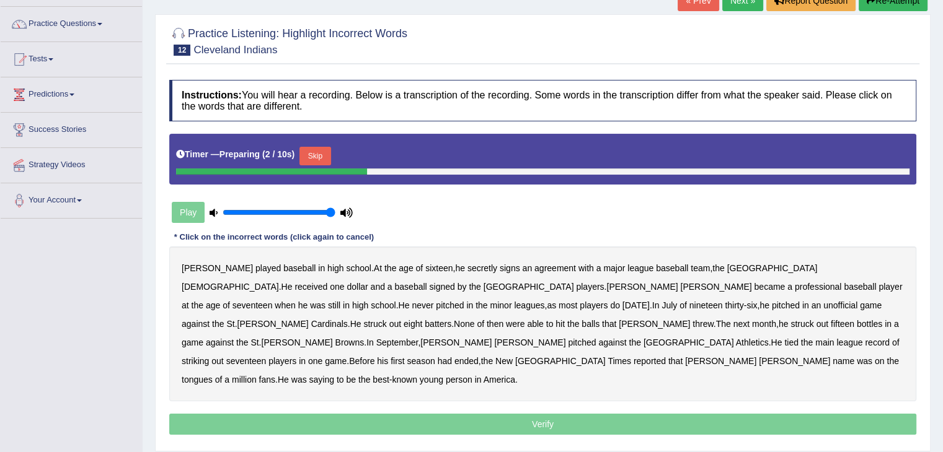
scroll to position [90, 0]
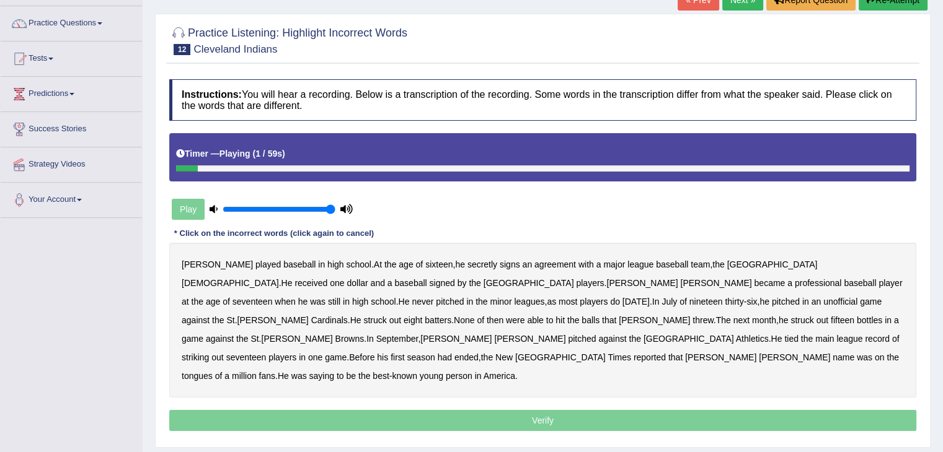
click at [283, 264] on b "baseball" at bounding box center [299, 265] width 32 height 10
click at [752, 320] on b "month" at bounding box center [764, 320] width 24 height 10
click at [752, 318] on b "month" at bounding box center [764, 320] width 24 height 10
click at [295, 297] on b "when" at bounding box center [285, 302] width 20 height 10
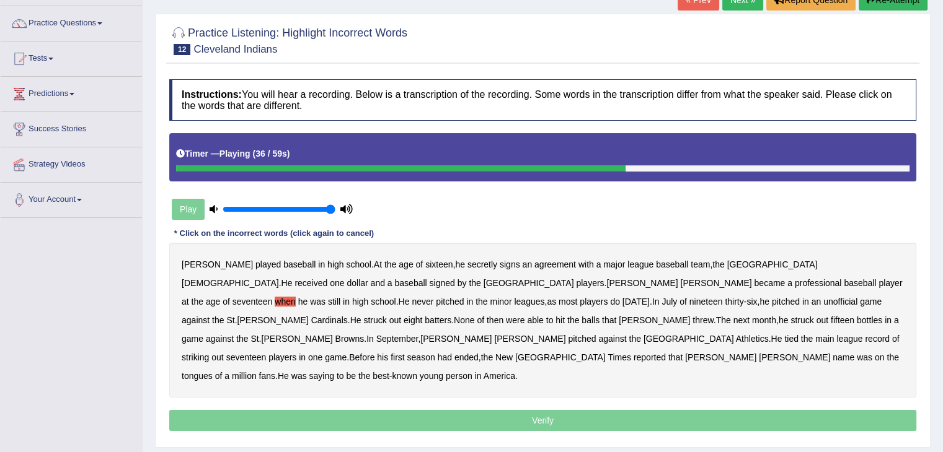
click at [692, 317] on b "threw" at bounding box center [702, 320] width 20 height 10
click at [834, 334] on b "main" at bounding box center [824, 339] width 19 height 10
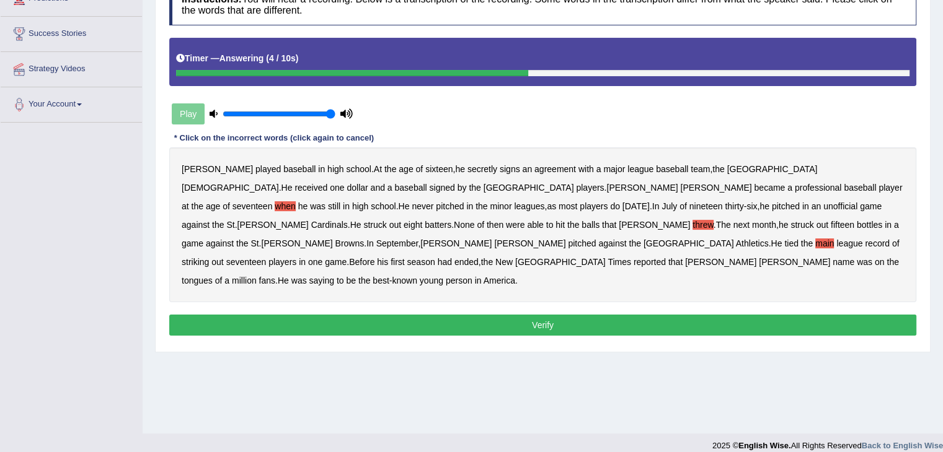
scroll to position [191, 0]
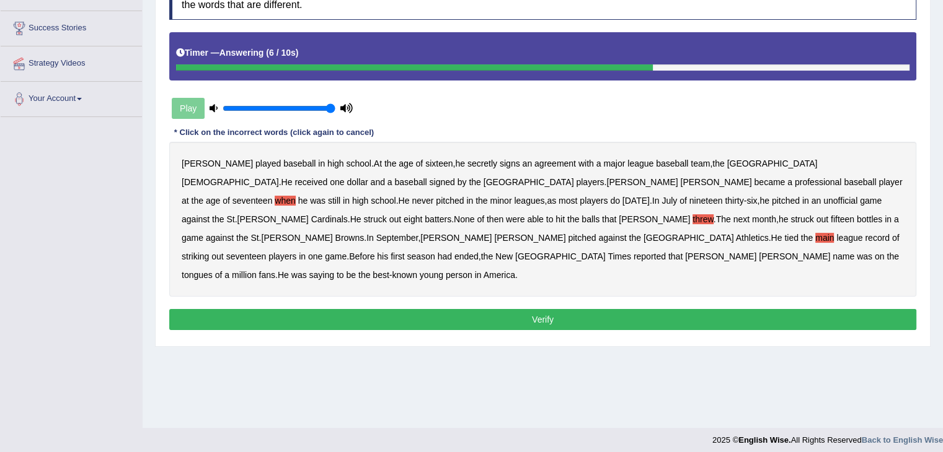
click at [631, 309] on button "Verify" at bounding box center [542, 319] width 747 height 21
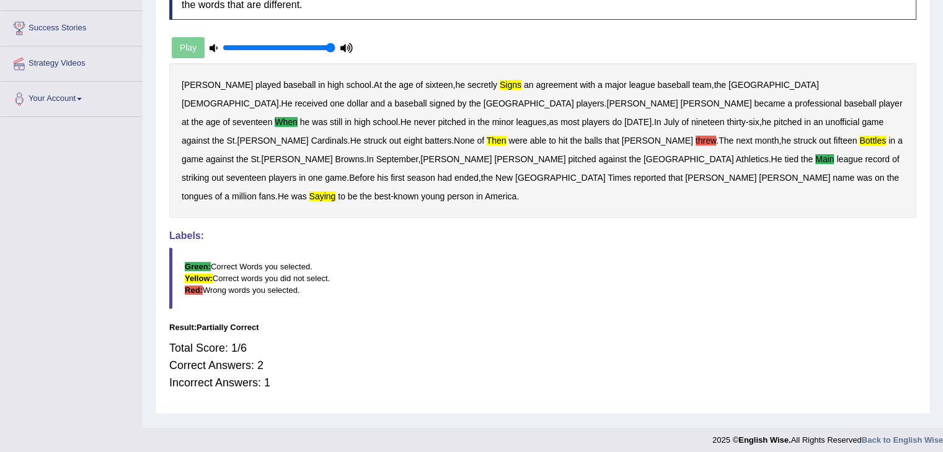
click at [695, 139] on b "threw" at bounding box center [705, 141] width 20 height 10
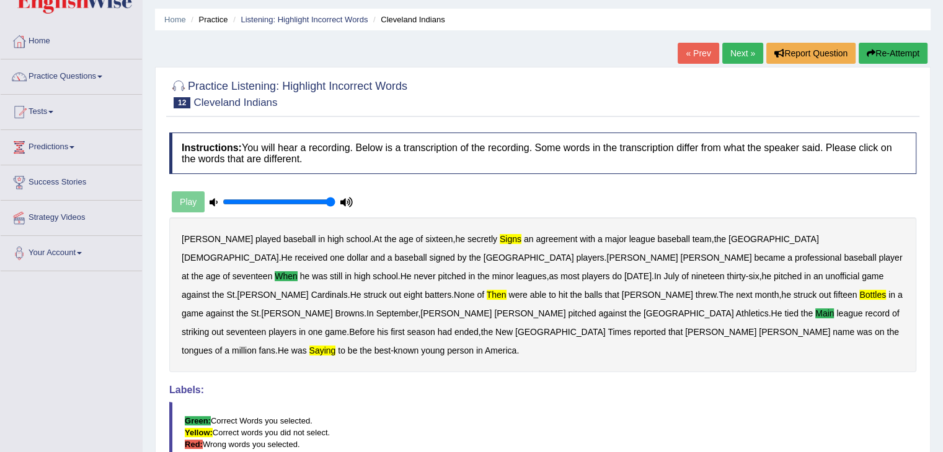
click at [911, 60] on button "Re-Attempt" at bounding box center [892, 53] width 69 height 21
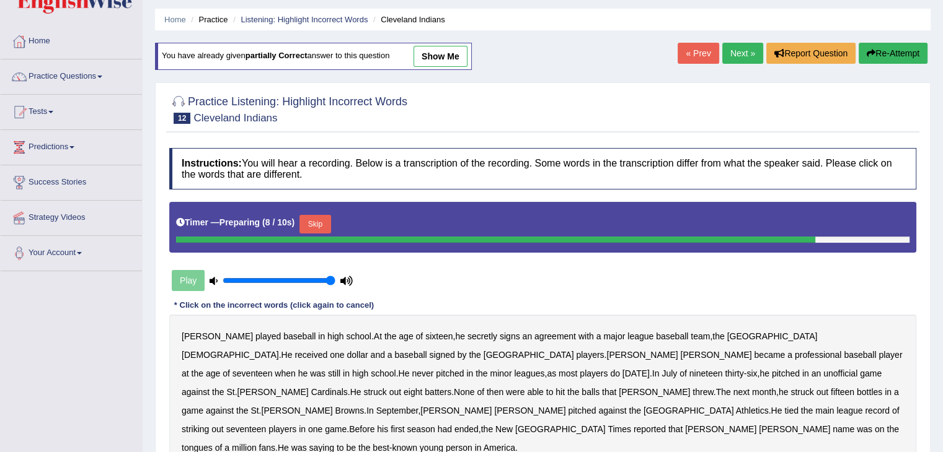
click at [317, 222] on button "Skip" at bounding box center [314, 224] width 31 height 19
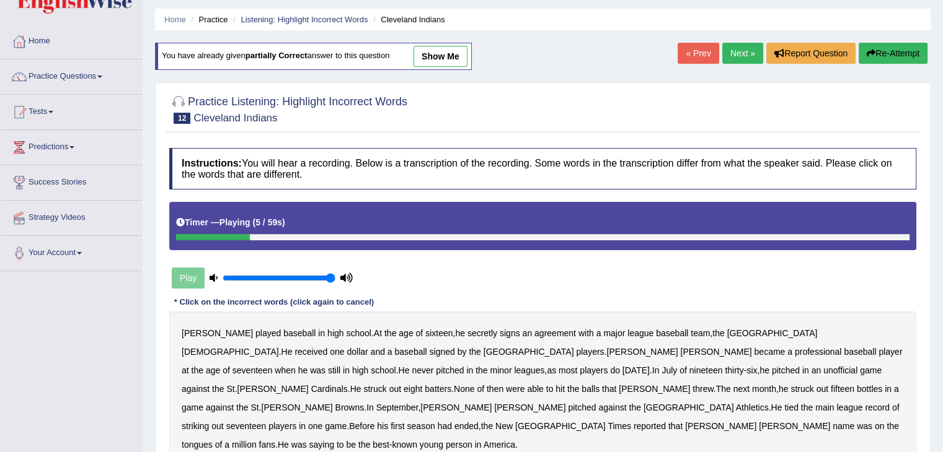
click at [499, 336] on b "signs" at bounding box center [509, 333] width 20 height 10
click at [295, 366] on b "when" at bounding box center [285, 371] width 20 height 10
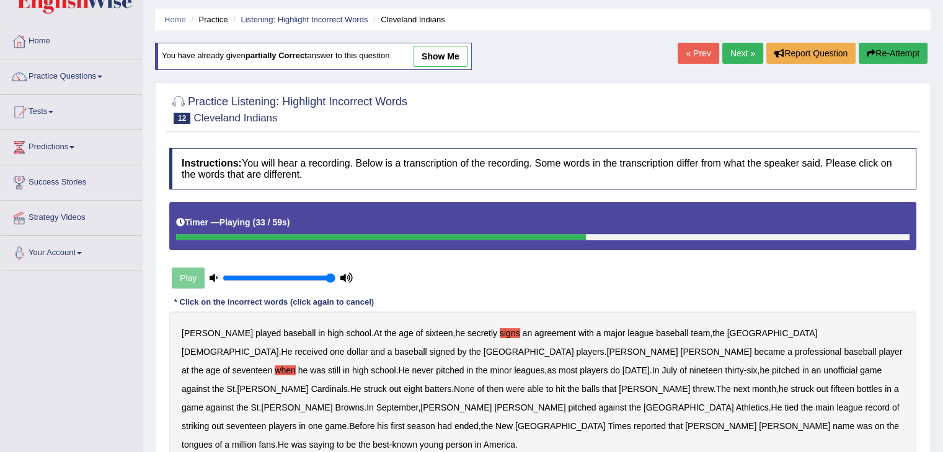
click at [451, 384] on b "batters" at bounding box center [437, 389] width 27 height 10
click at [856, 384] on b "bottles" at bounding box center [868, 389] width 25 height 10
click at [451, 384] on b "batters" at bounding box center [437, 389] width 27 height 10
click at [834, 403] on b "main" at bounding box center [824, 408] width 19 height 10
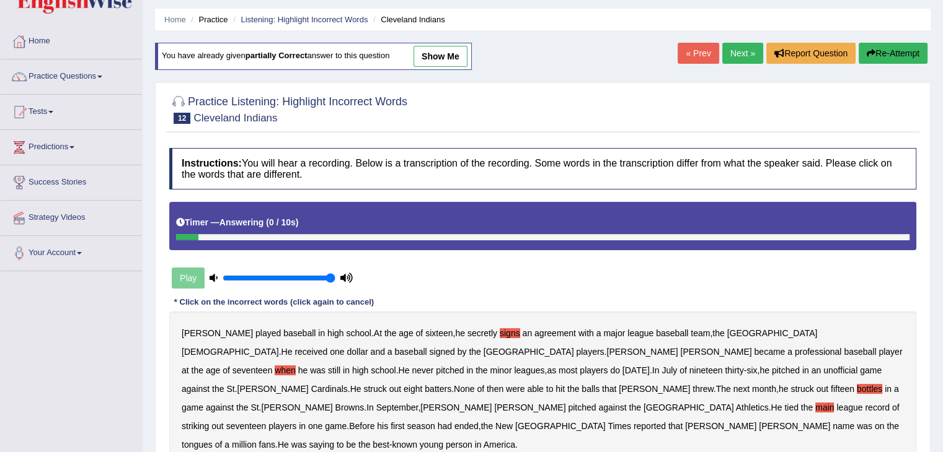
scroll to position [120, 0]
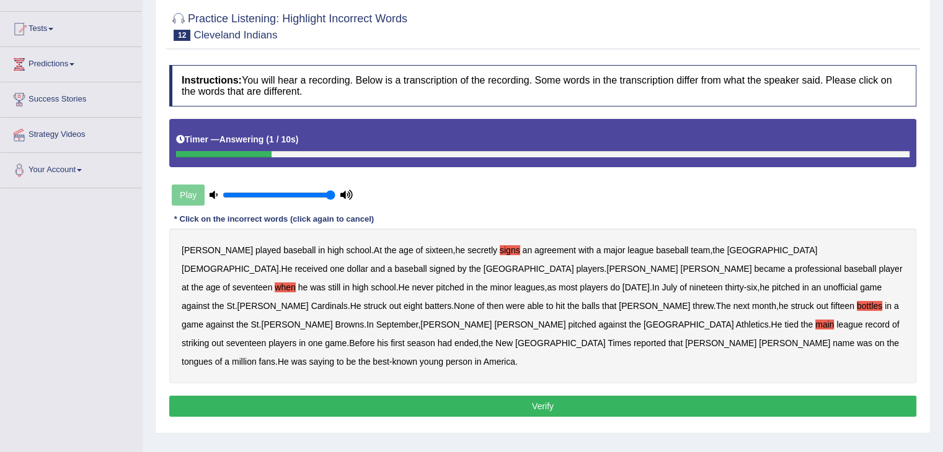
click at [573, 396] on button "Verify" at bounding box center [542, 406] width 747 height 21
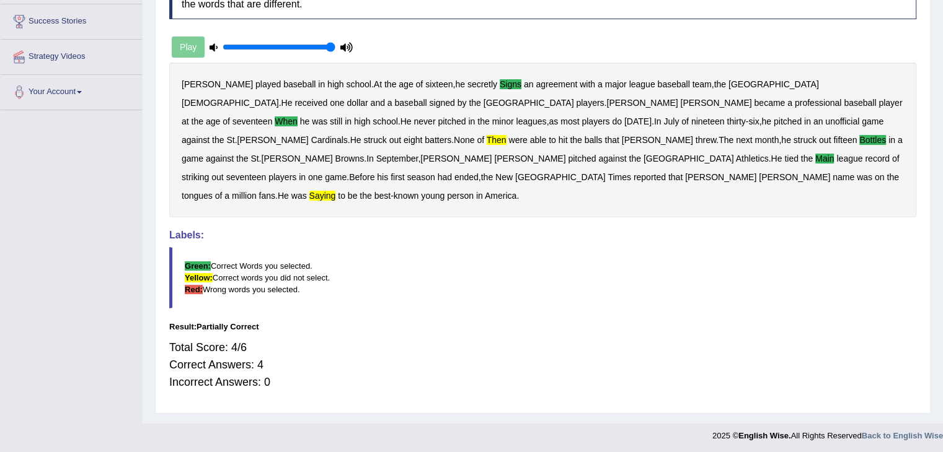
scroll to position [0, 0]
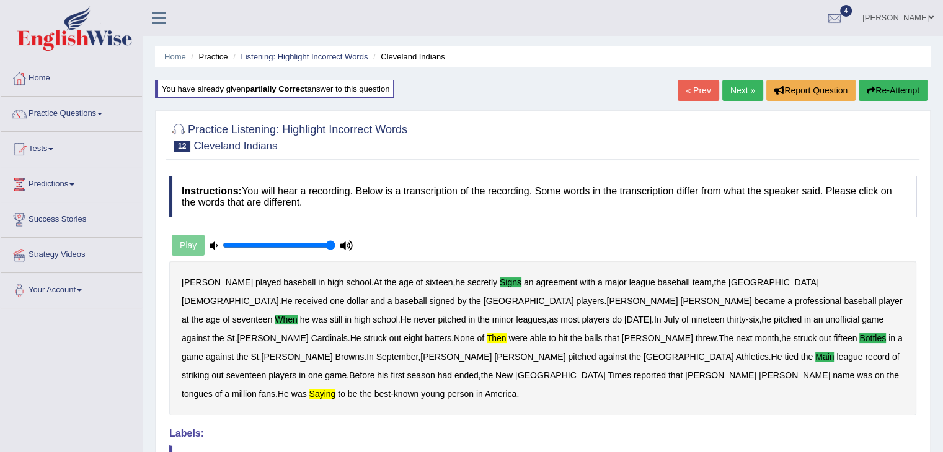
click at [744, 94] on link "Next »" at bounding box center [742, 90] width 41 height 21
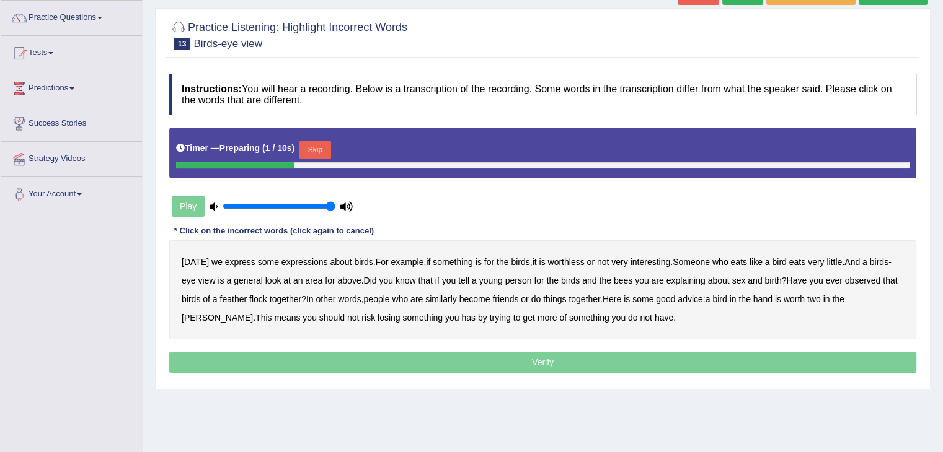
scroll to position [100, 0]
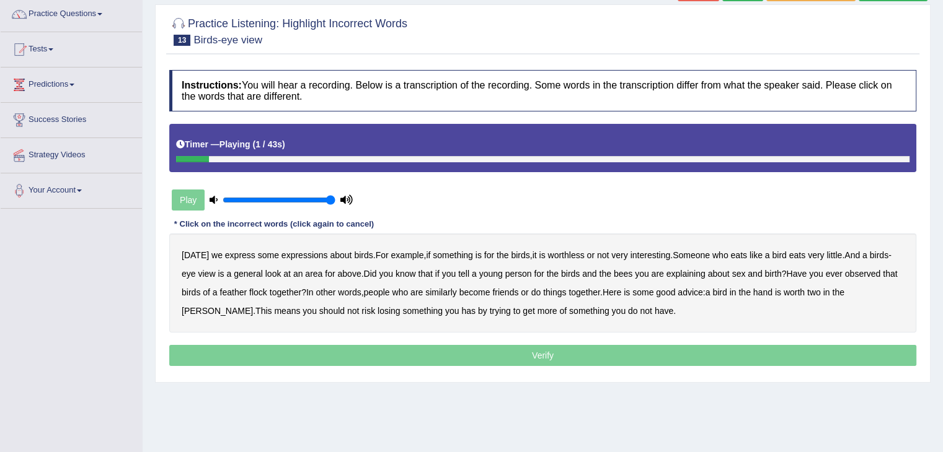
click at [240, 255] on b "express" at bounding box center [240, 255] width 30 height 10
click at [853, 257] on b "And" at bounding box center [851, 255] width 15 height 10
click at [327, 269] on b "for" at bounding box center [330, 274] width 10 height 10
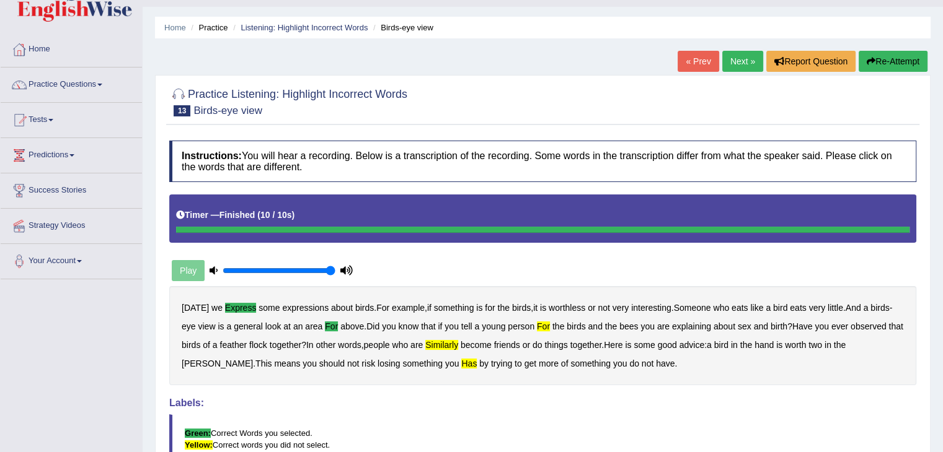
scroll to position [28, 0]
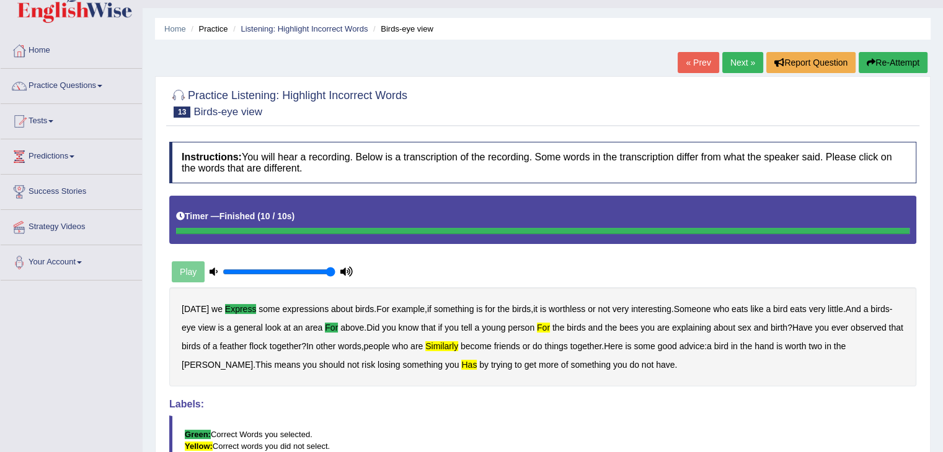
click at [736, 54] on link "Next »" at bounding box center [742, 62] width 41 height 21
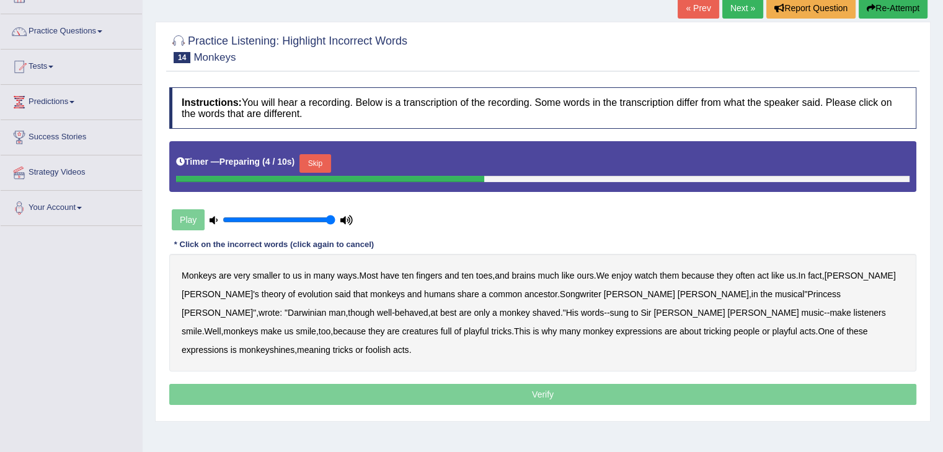
scroll to position [90, 0]
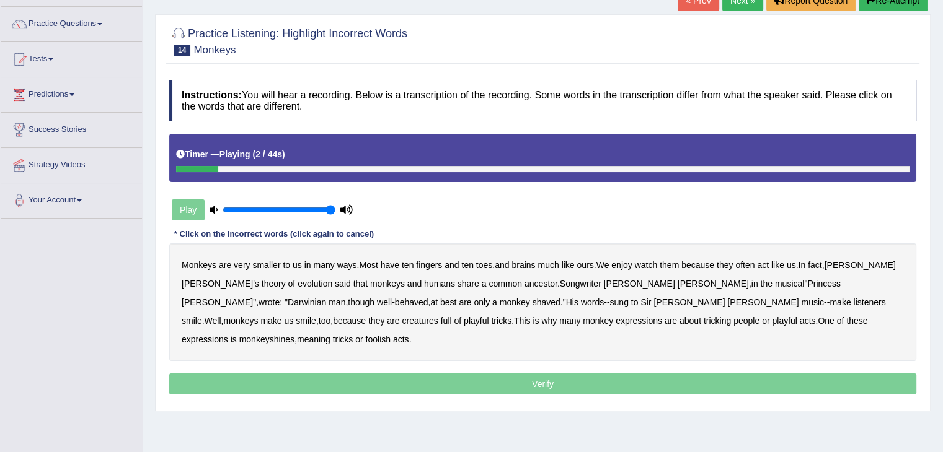
click at [270, 263] on b "smaller" at bounding box center [266, 265] width 28 height 10
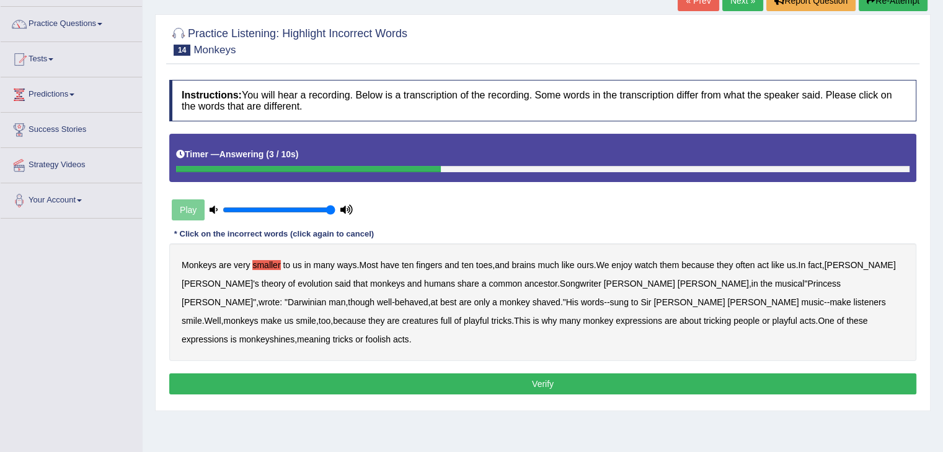
click at [297, 374] on button "Verify" at bounding box center [542, 384] width 747 height 21
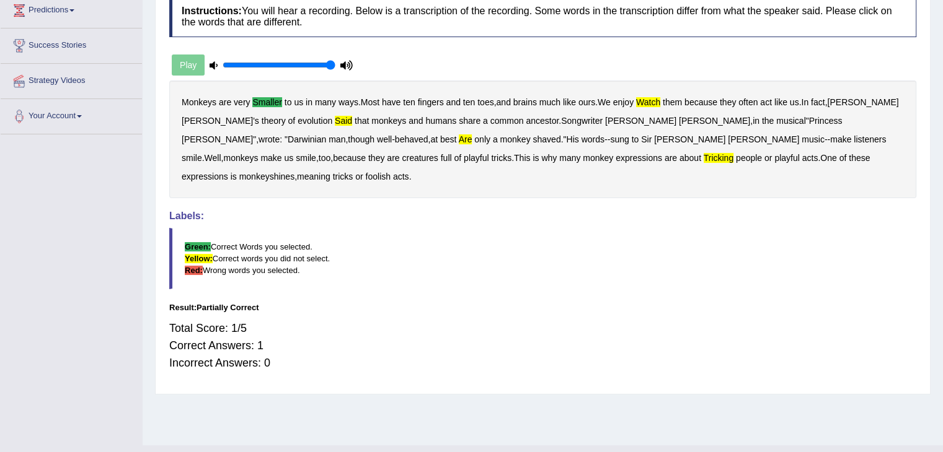
scroll to position [0, 0]
